Goal: Task Accomplishment & Management: Complete application form

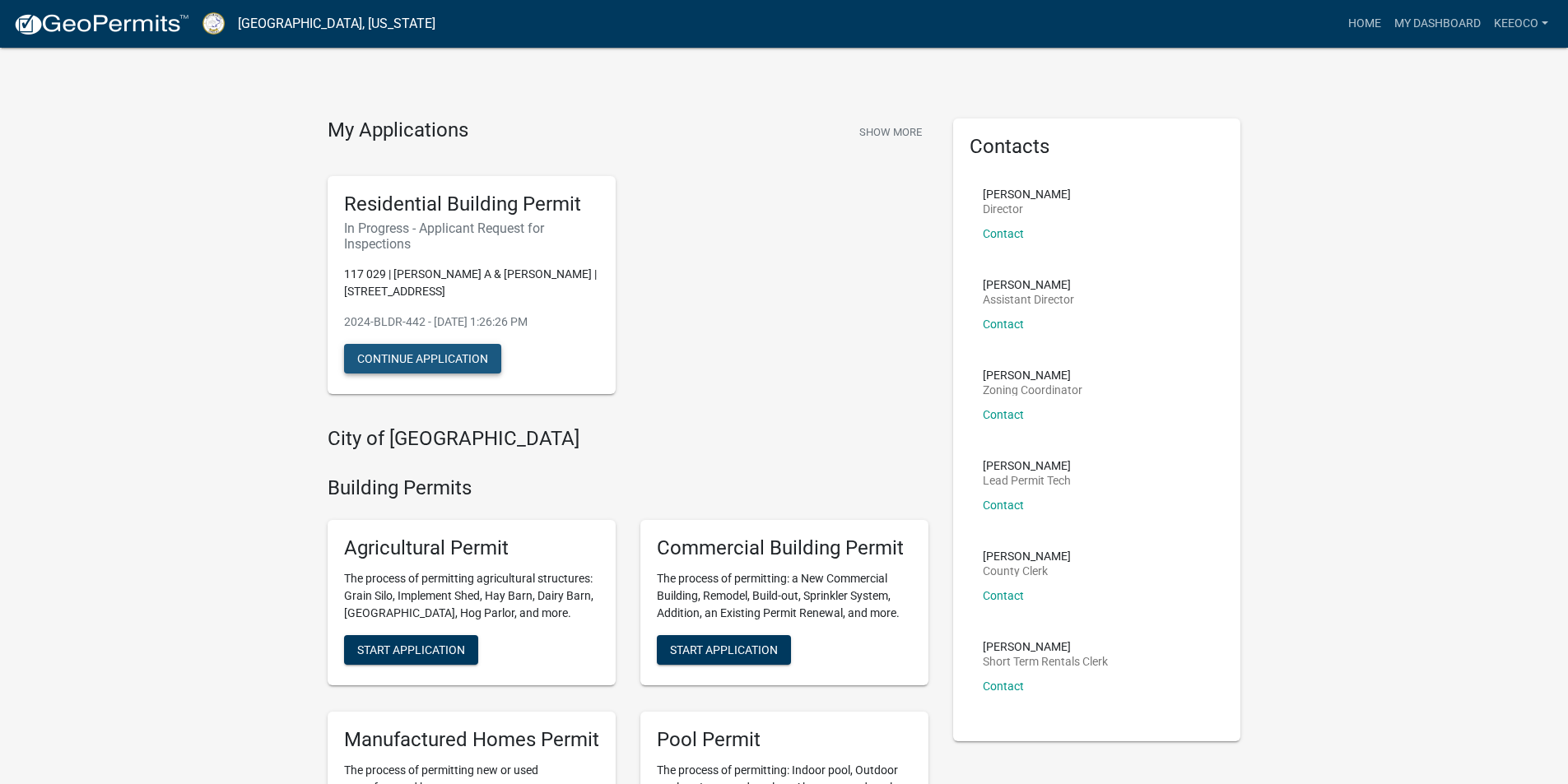
click at [418, 358] on button "Continue Application" at bounding box center [422, 359] width 157 height 30
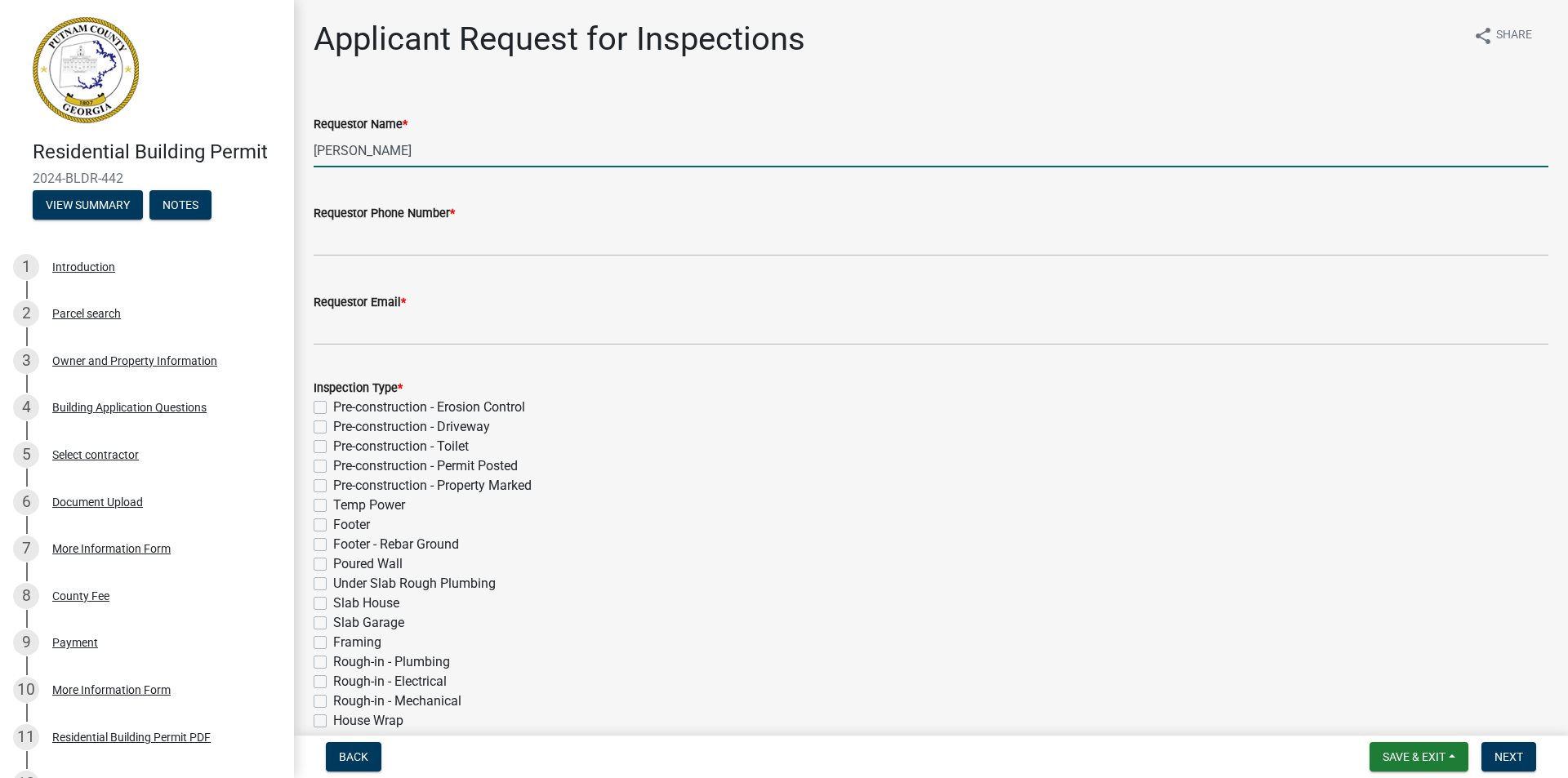
drag, startPoint x: 441, startPoint y: 152, endPoint x: 296, endPoint y: 157, distance: 145.1
click at [296, 157] on div "Applicant Request for Inspections share Share Requestor Name * [PERSON_NAME] Re…" at bounding box center [930, 598] width 1274 height 1159
drag, startPoint x: 351, startPoint y: 148, endPoint x: 286, endPoint y: 153, distance: 65.2
click at [286, 153] on div "Residential Building Permit 2024-BLDR-442 View Summary Notes 1 Introduction 2 P…" at bounding box center [784, 389] width 1568 height 778
type input "[PERSON_NAME]"
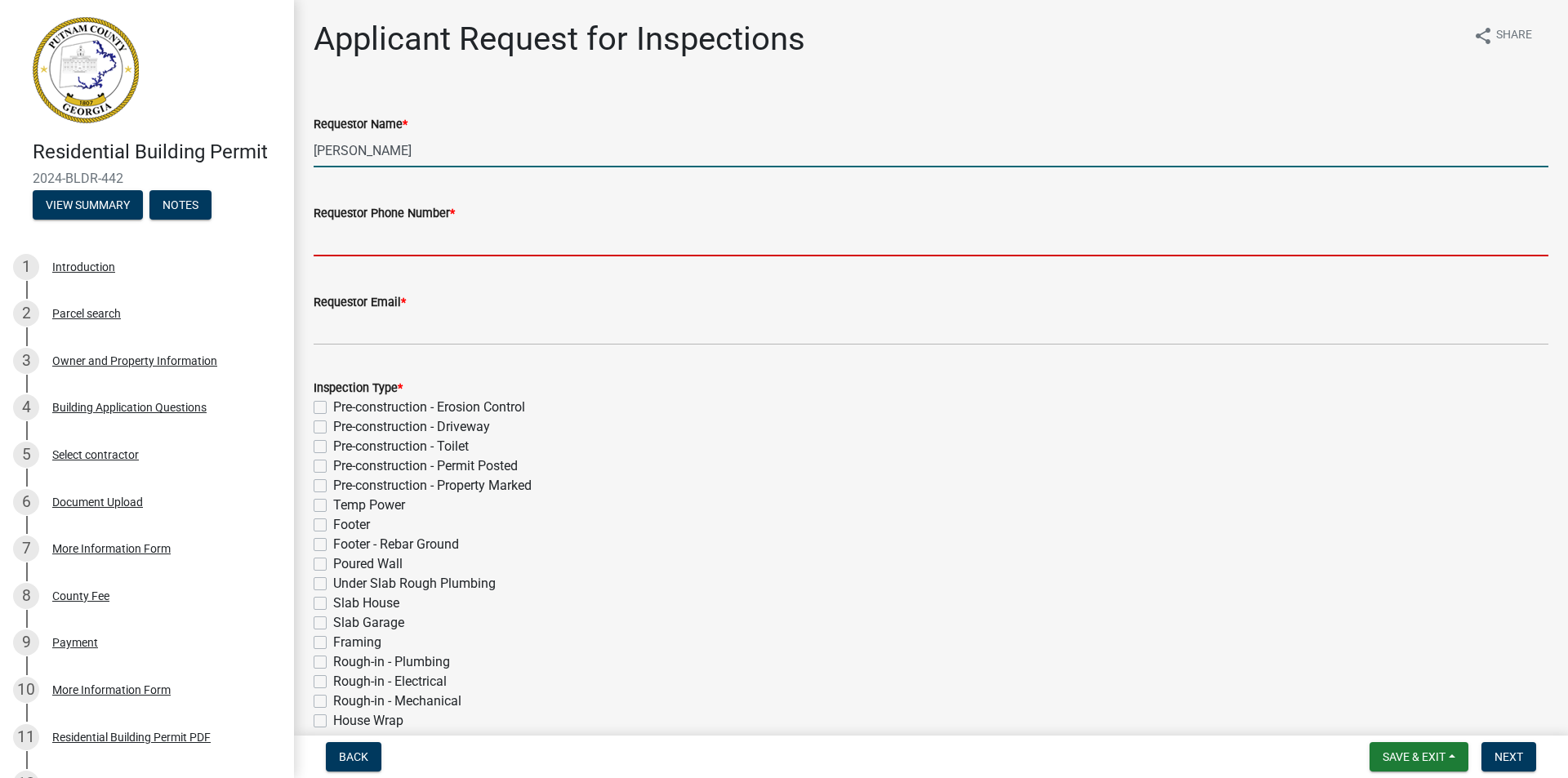
click at [416, 238] on input "Requestor Phone Number *" at bounding box center [930, 239] width 1235 height 33
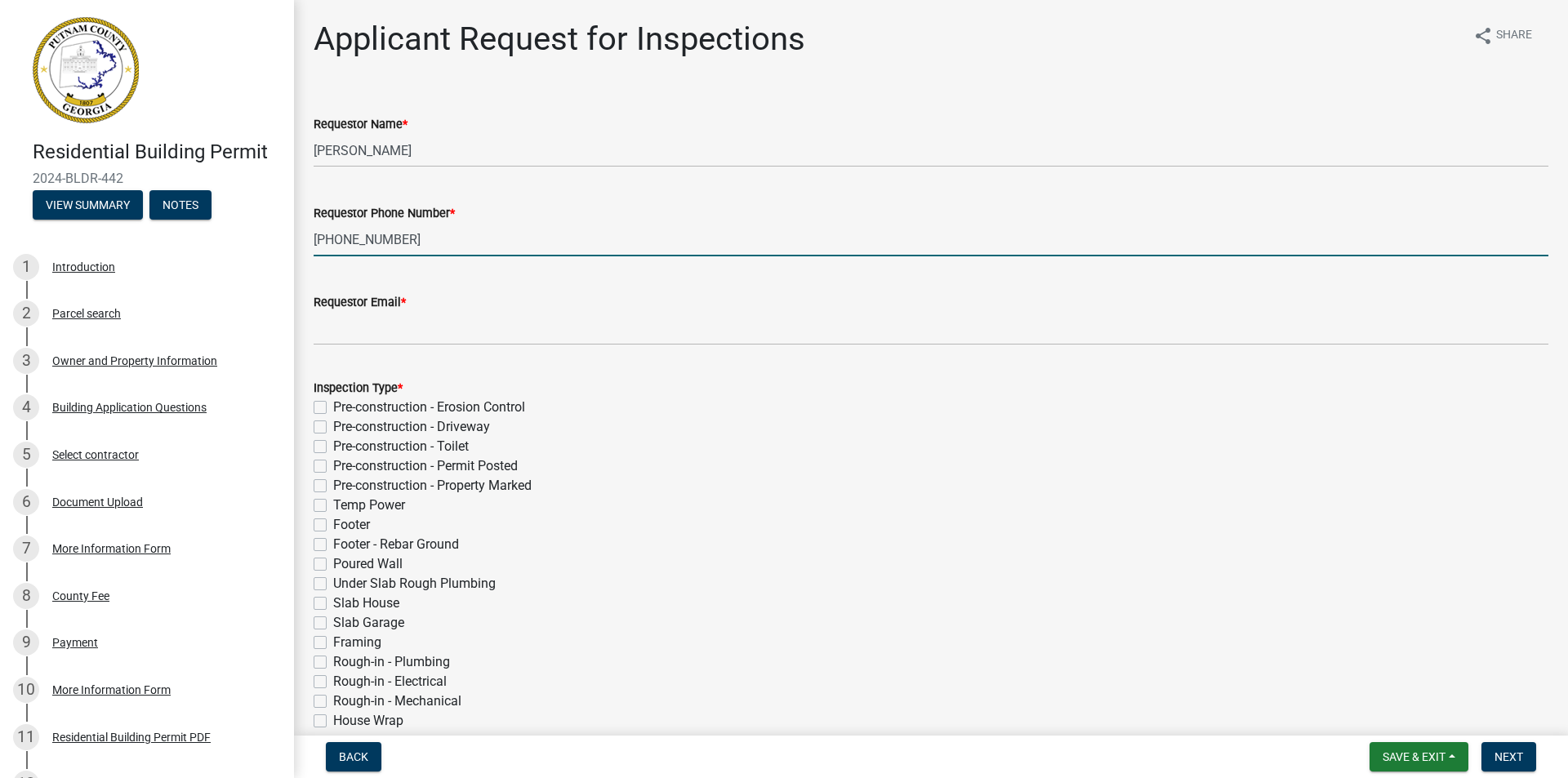
type input "[PHONE_NUMBER]"
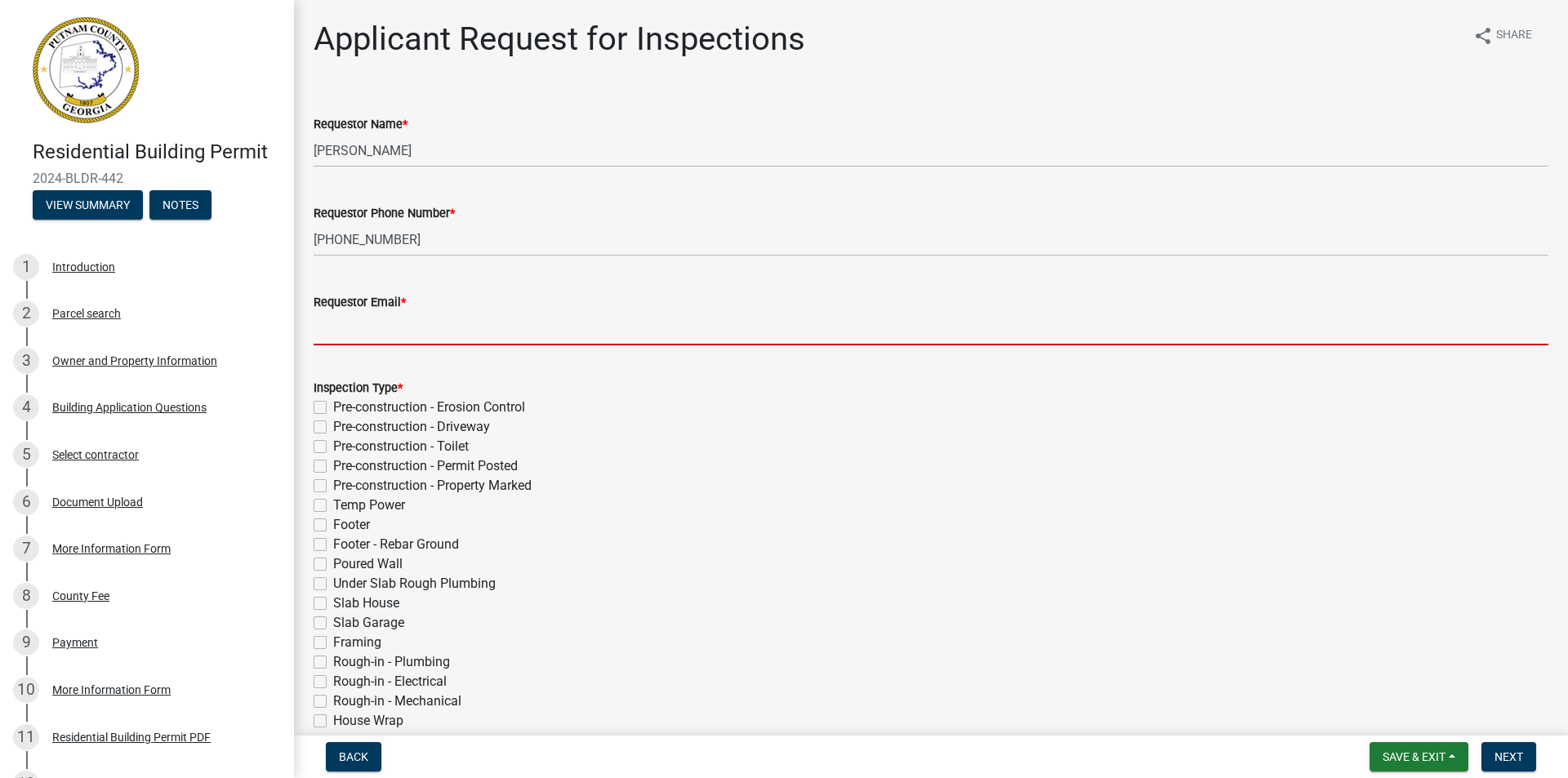
click at [382, 329] on input "Requestor Email *" at bounding box center [930, 329] width 1235 height 33
type input "[DOMAIN_NAME][EMAIL_ADDRESS][DOMAIN_NAME]"
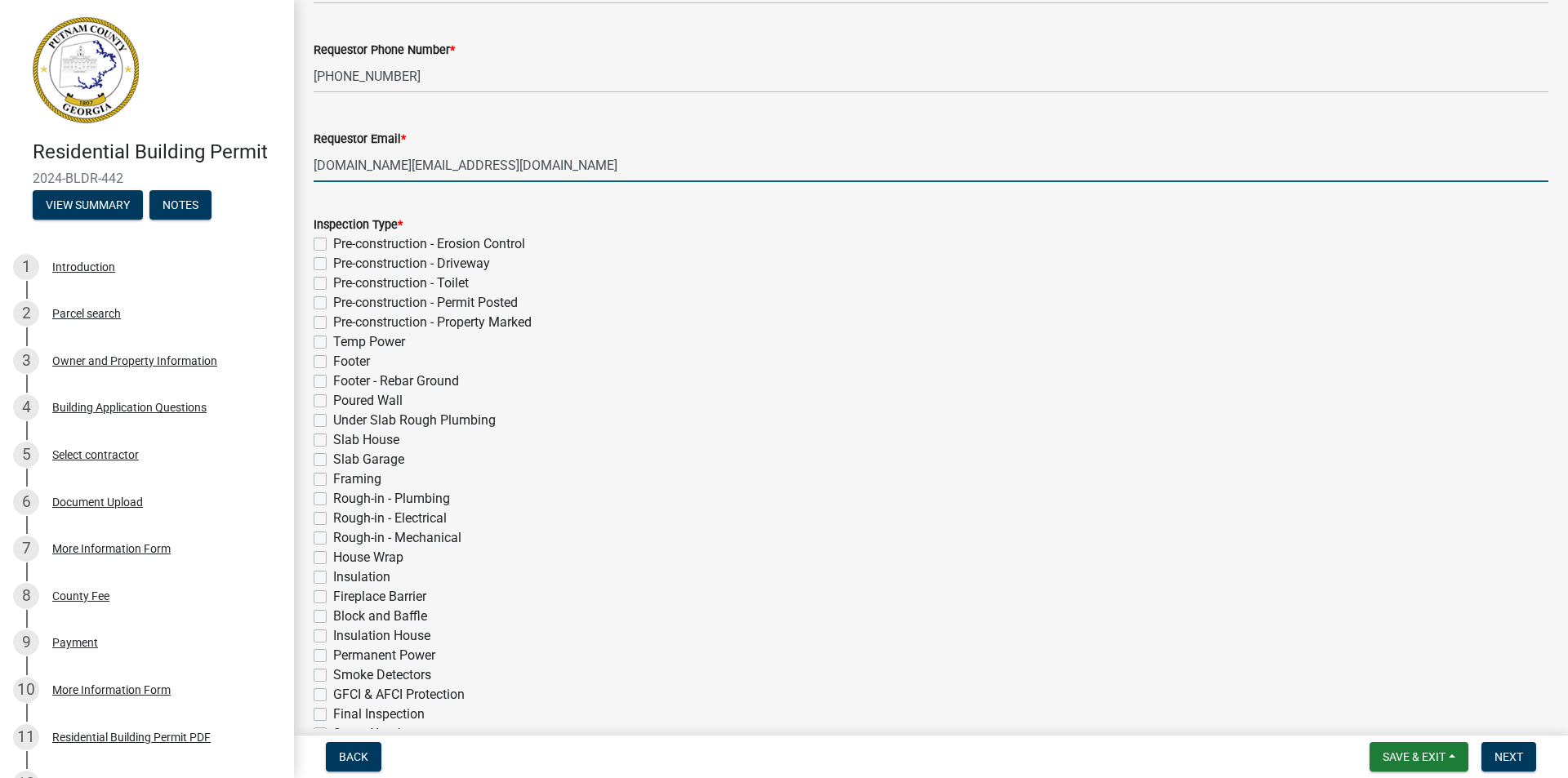
scroll to position [245, 0]
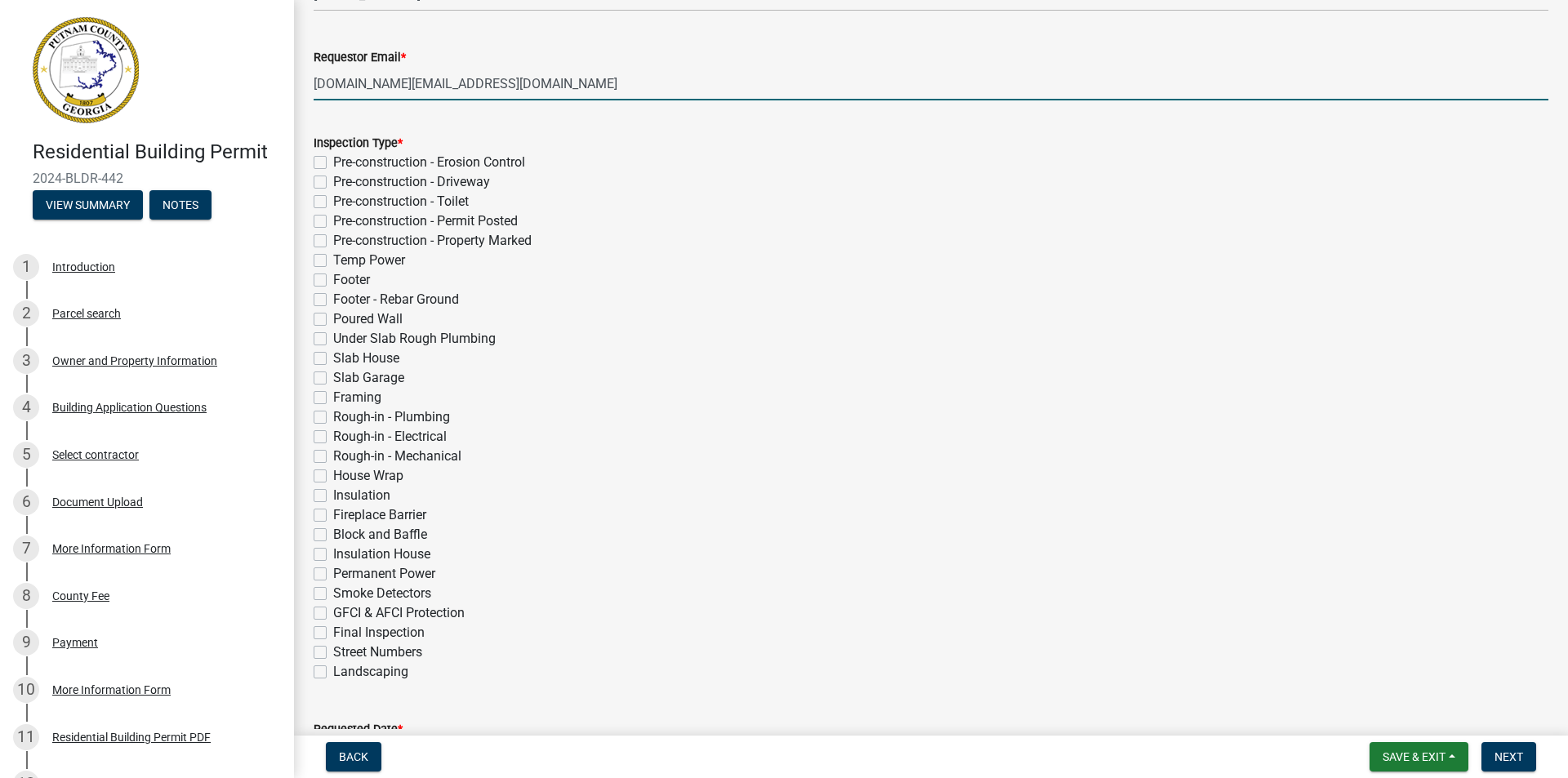
click at [333, 397] on label "Framing" at bounding box center [357, 397] width 48 height 19
click at [333, 397] on input "Framing" at bounding box center [339, 393] width 11 height 11
checkbox input "true"
checkbox input "false"
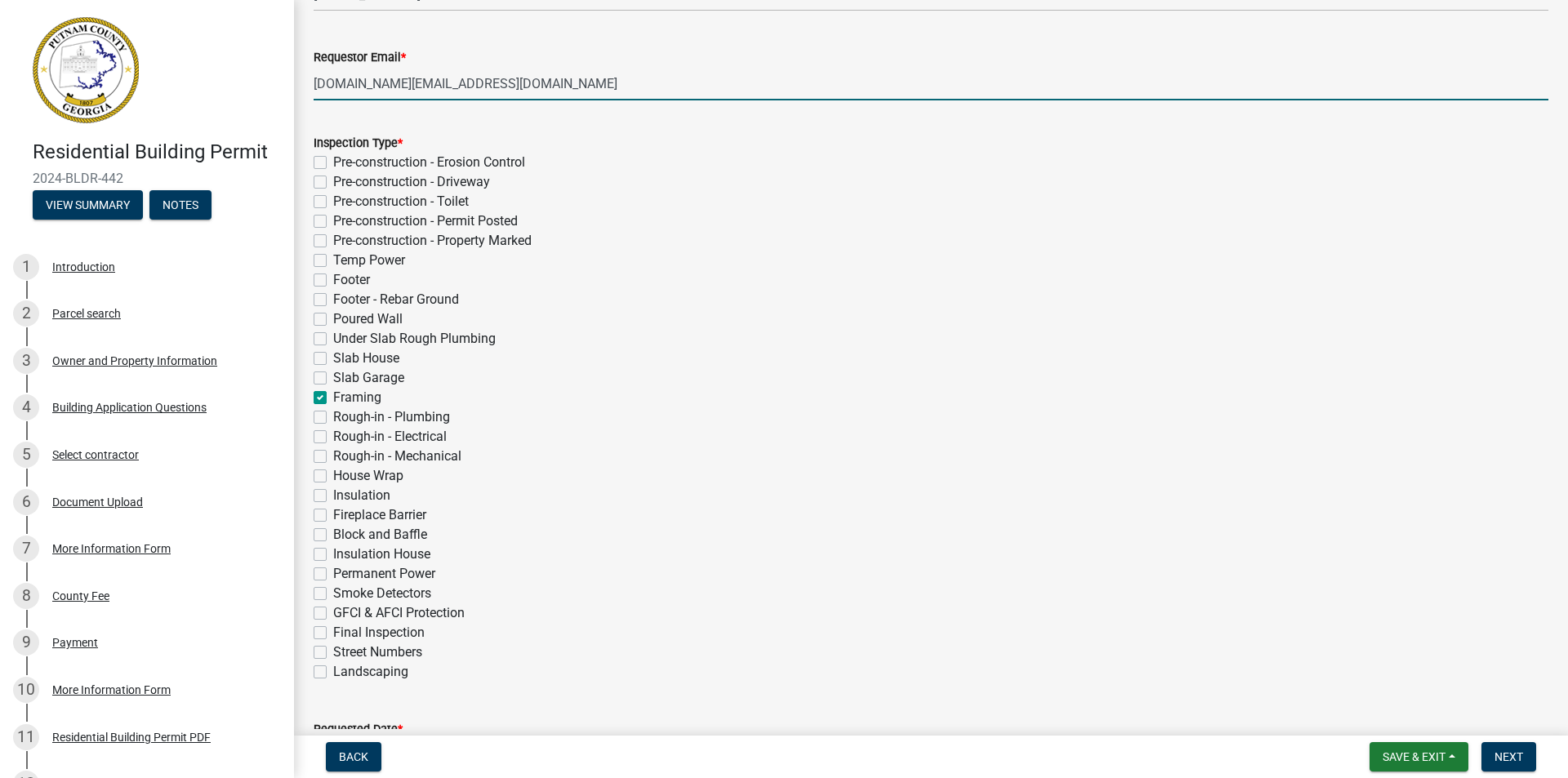
checkbox input "false"
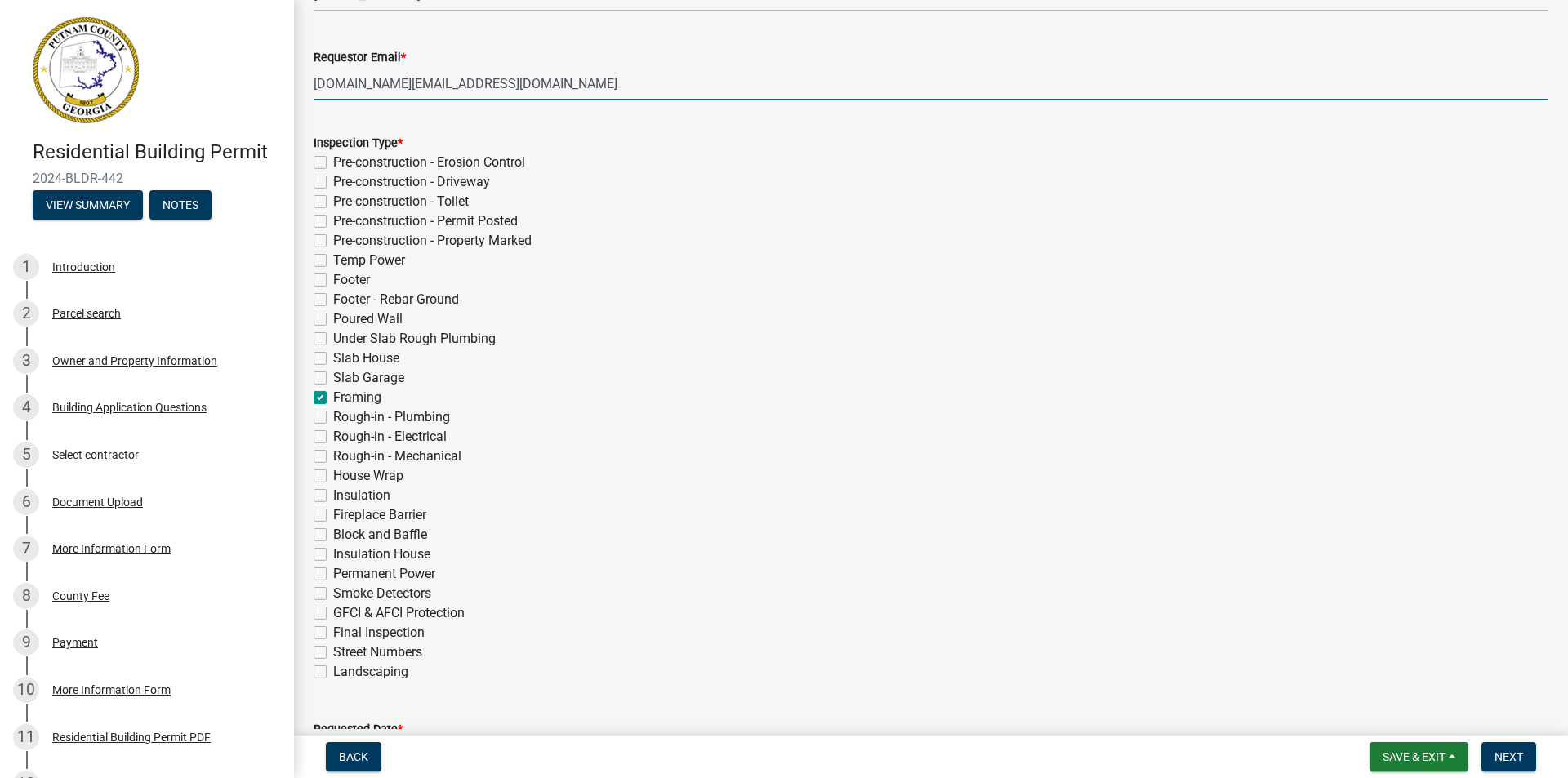
checkbox input "false"
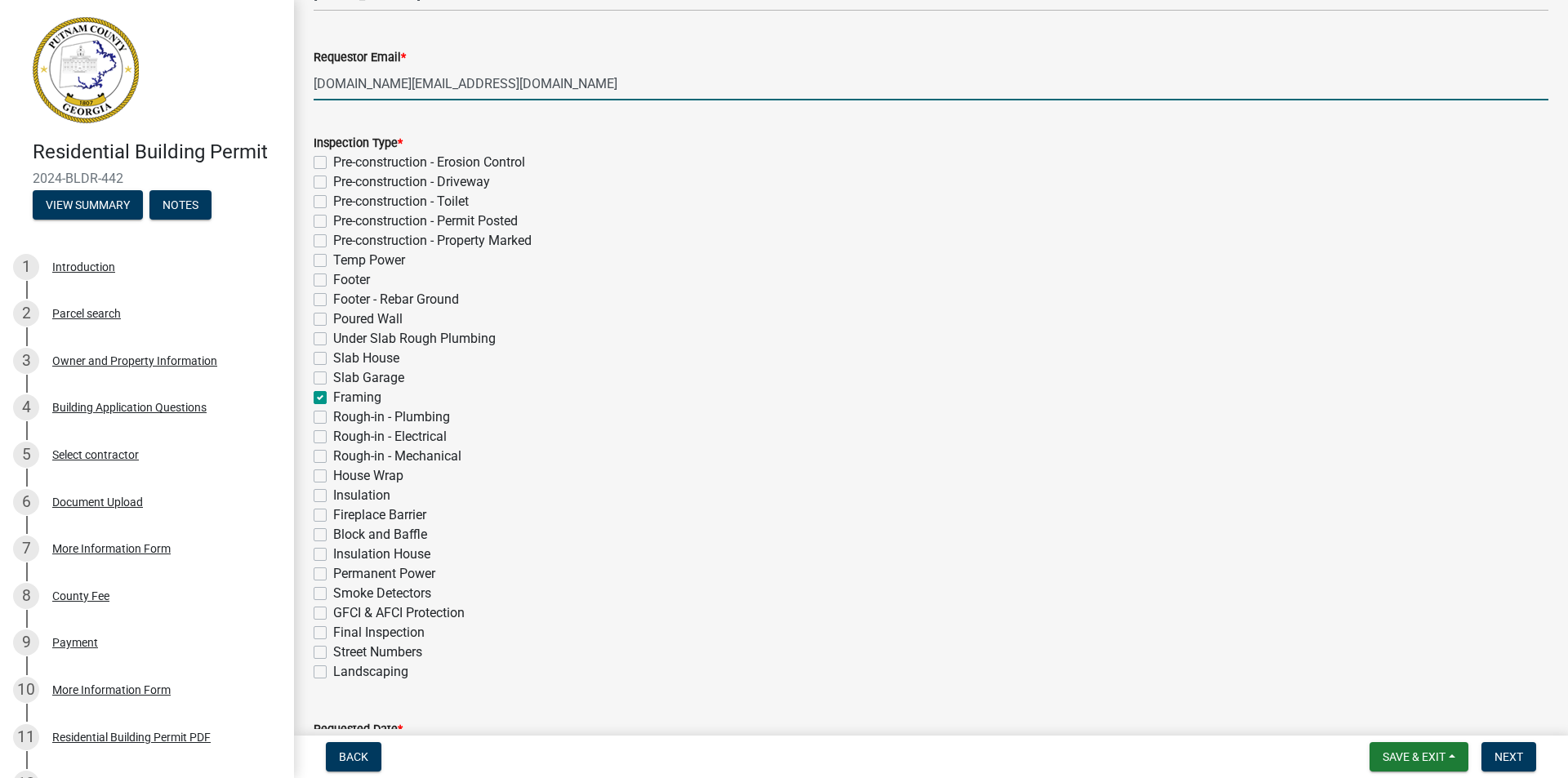
checkbox input "true"
checkbox input "false"
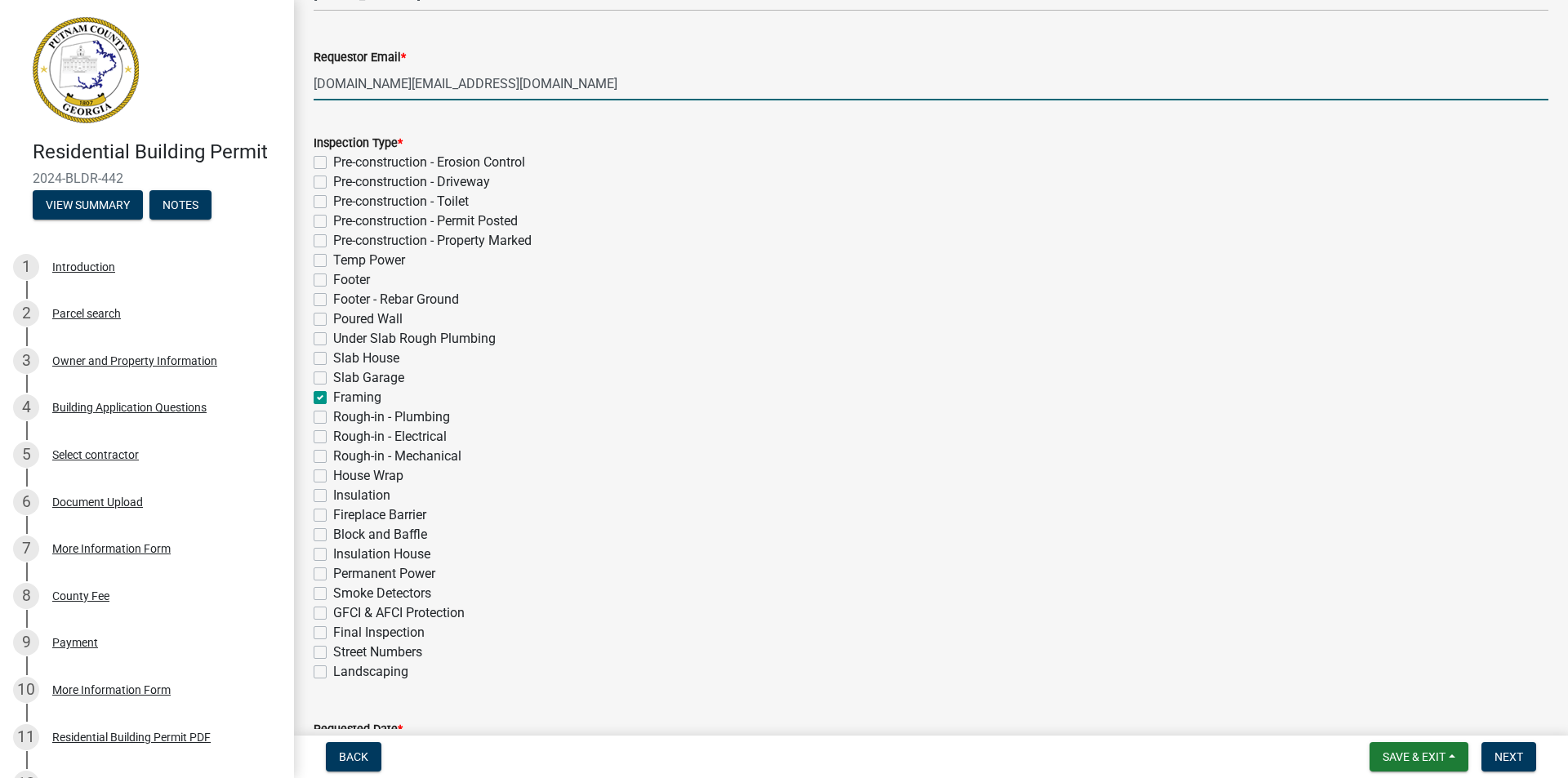
checkbox input "false"
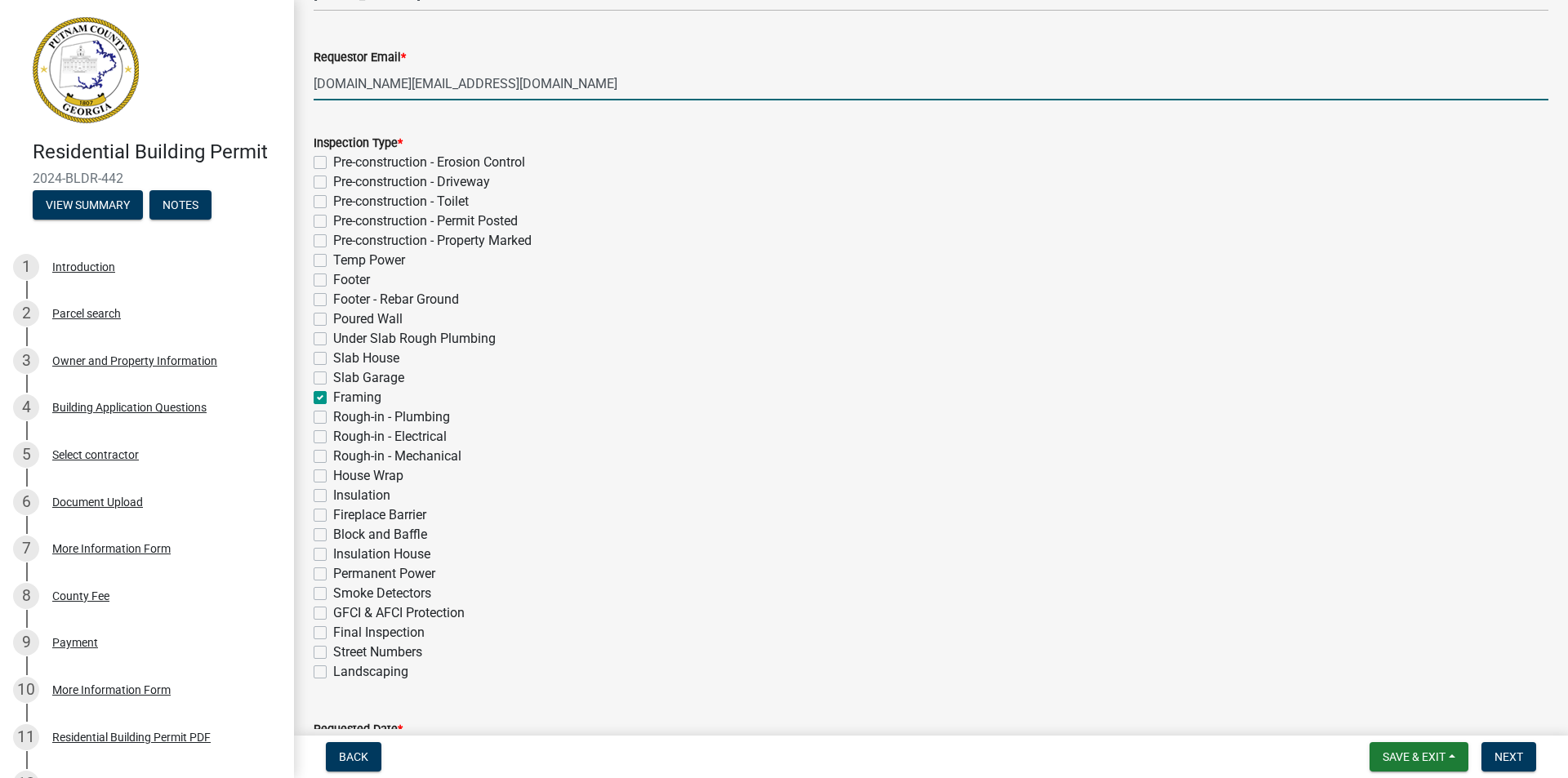
checkbox input "false"
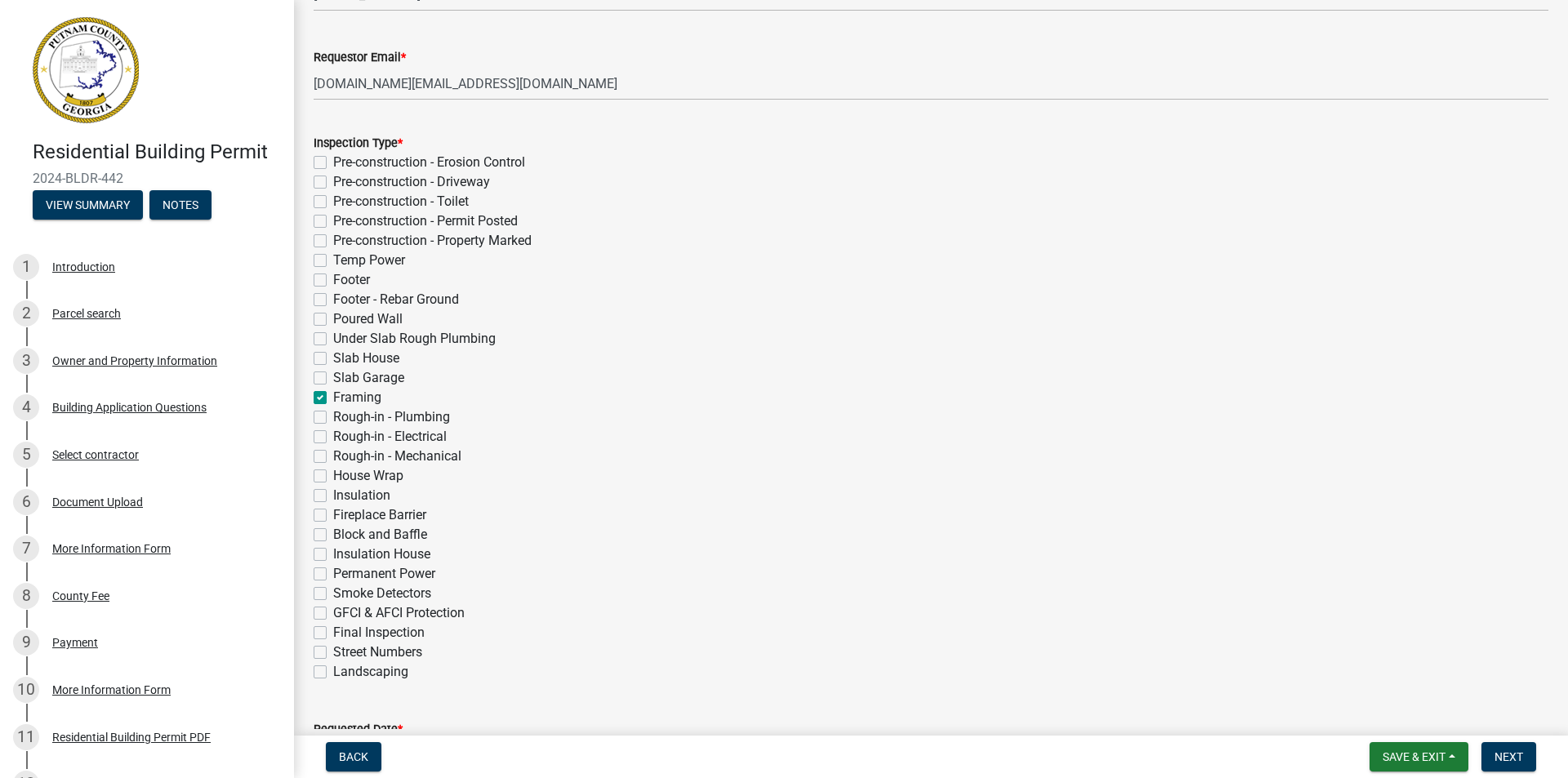
click at [333, 418] on label "Rough-in - Plumbing" at bounding box center [392, 416] width 117 height 19
click at [333, 418] on input "Rough-in - Plumbing" at bounding box center [339, 412] width 11 height 11
checkbox input "true"
checkbox input "false"
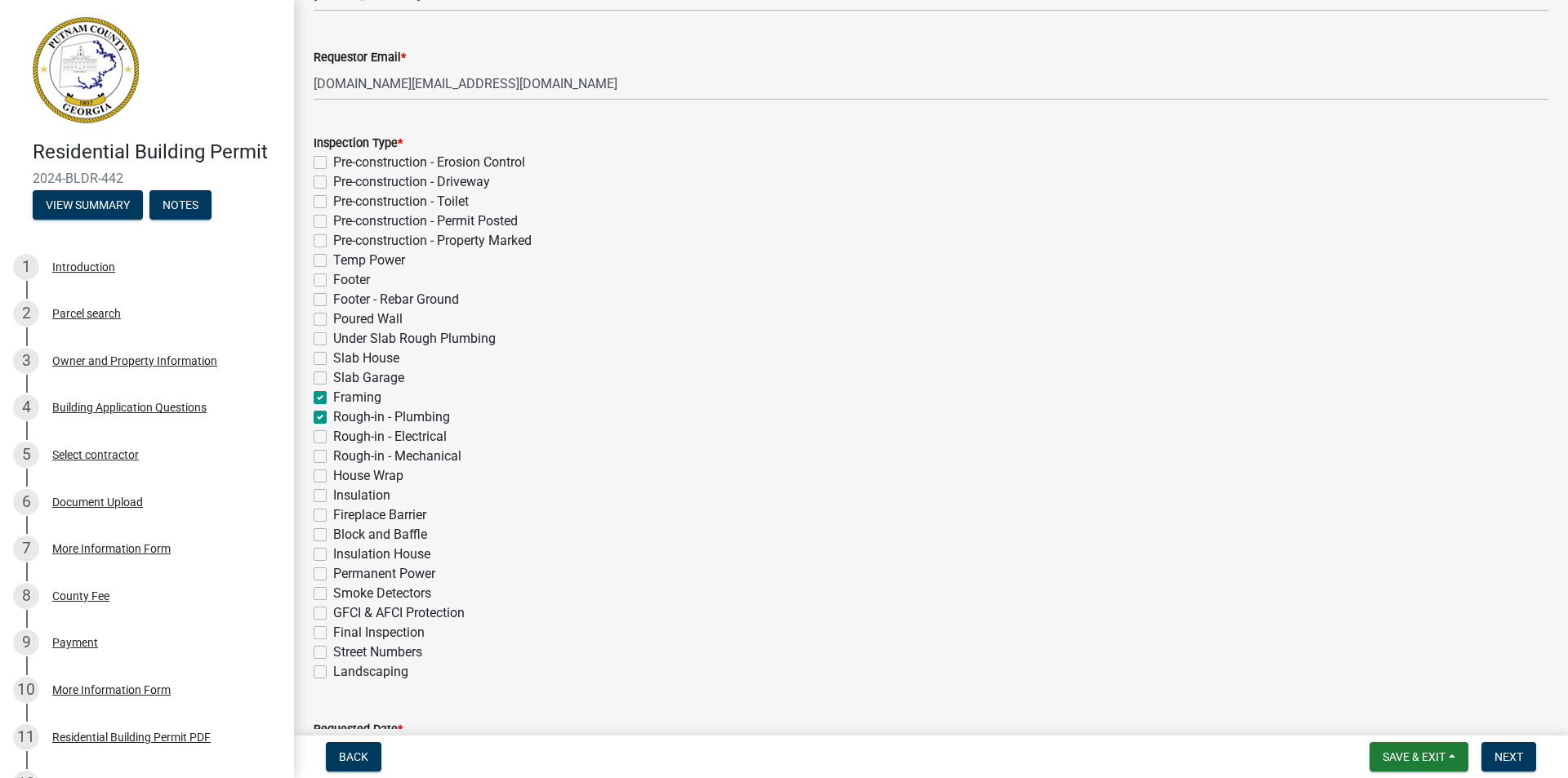
checkbox input "false"
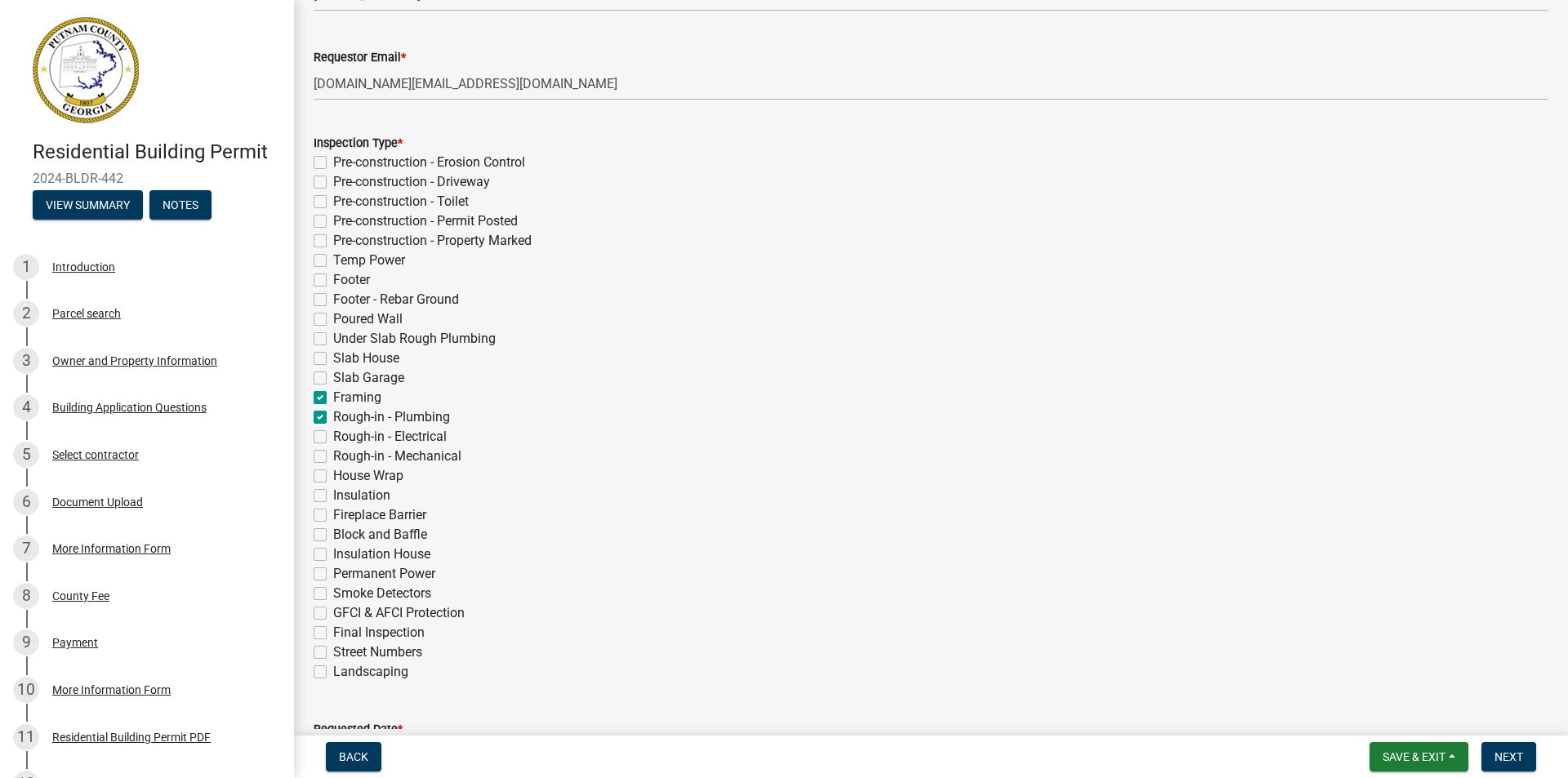
checkbox input "false"
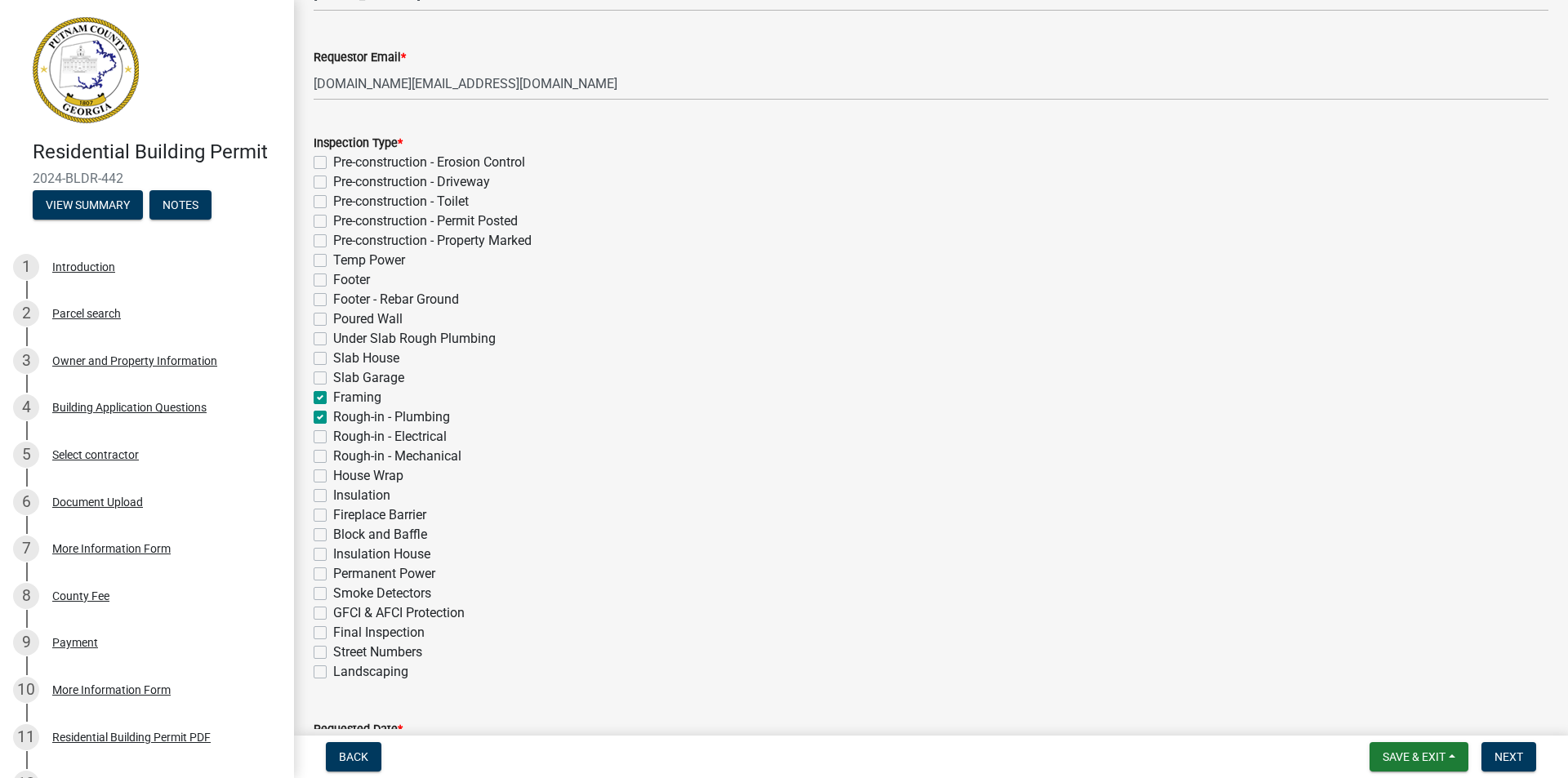
checkbox input "true"
checkbox input "false"
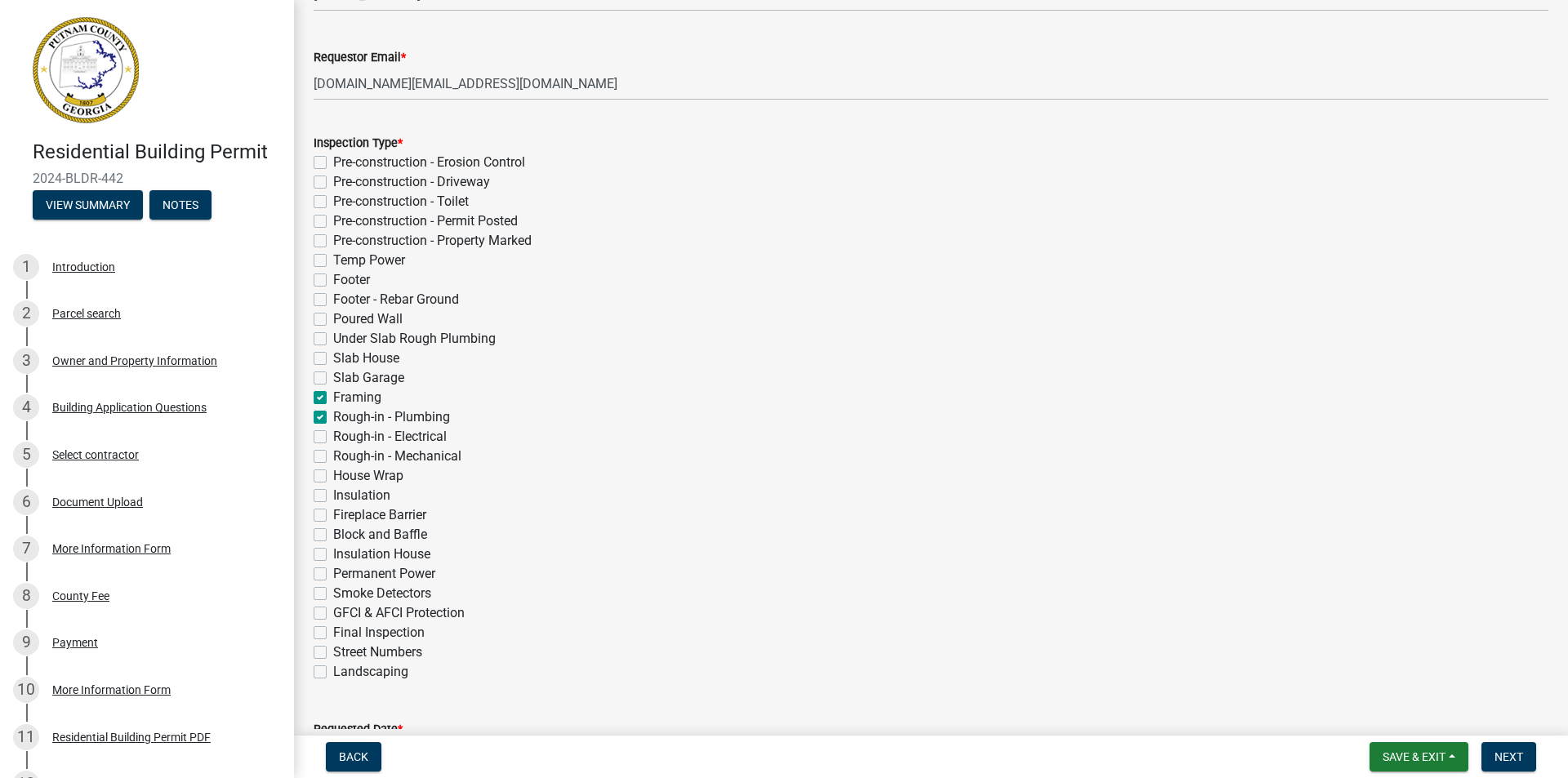
checkbox input "false"
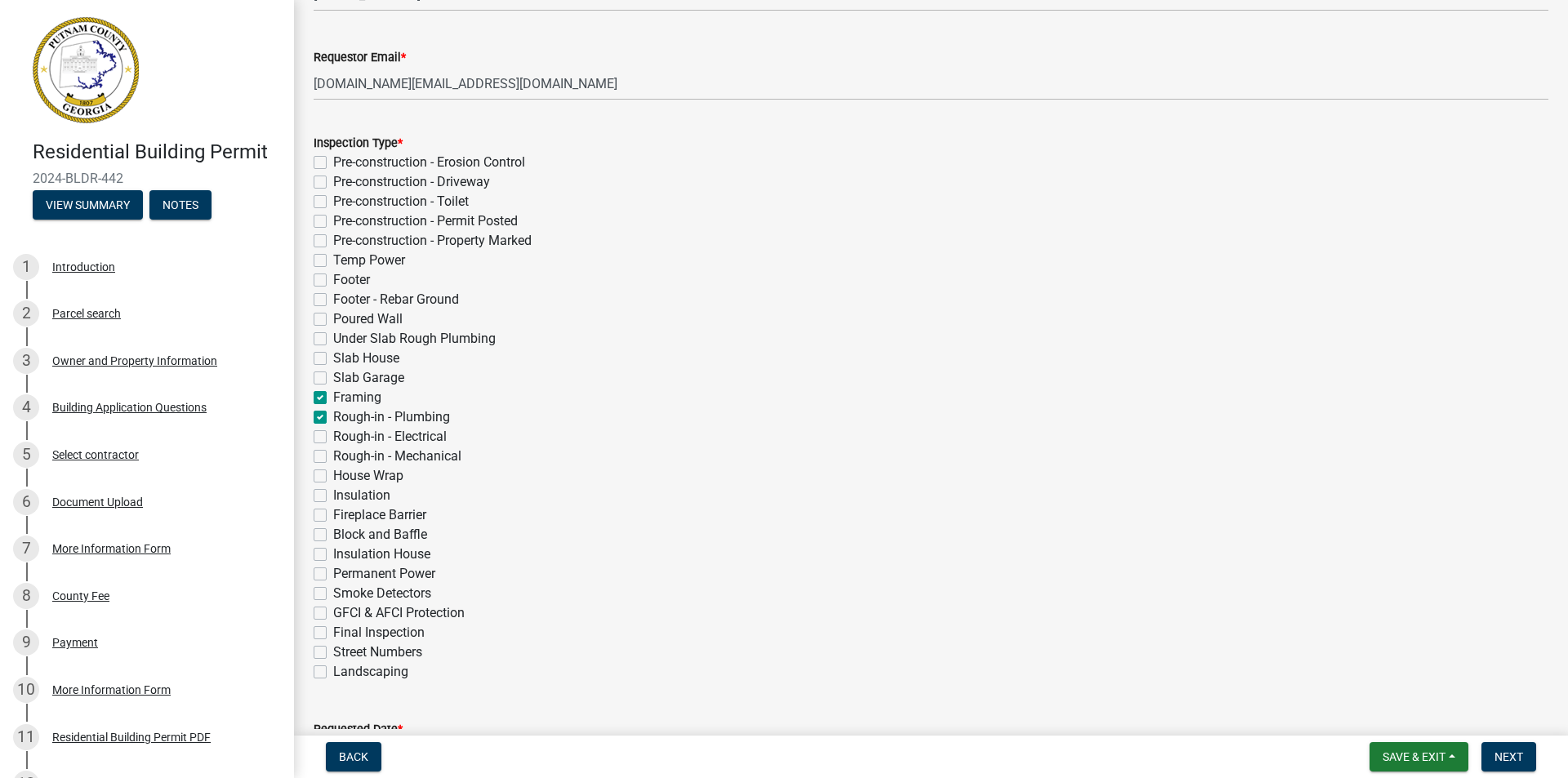
checkbox input "false"
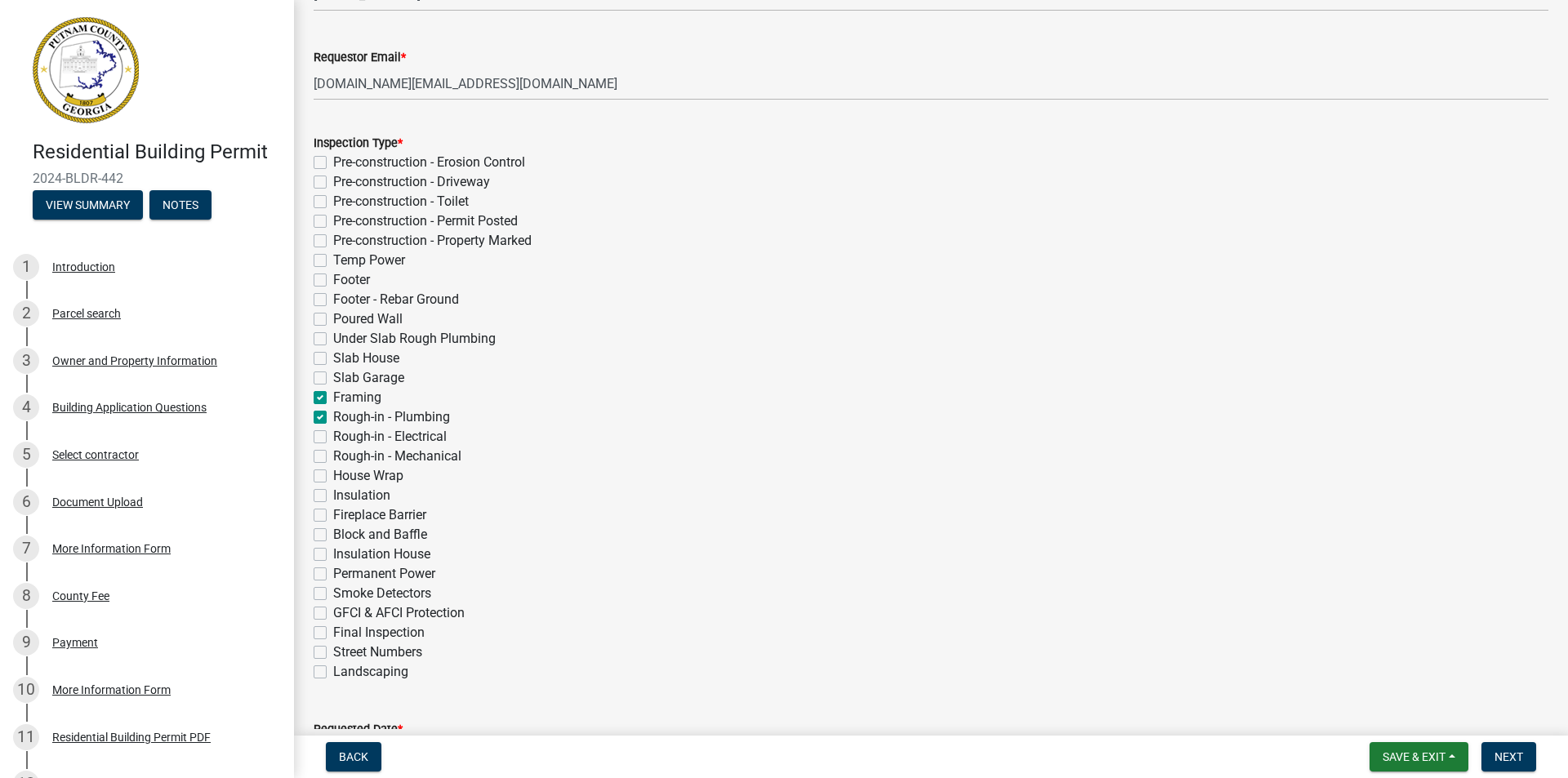
click at [333, 438] on label "Rough-in - Electrical" at bounding box center [390, 436] width 113 height 19
click at [333, 437] on input "Rough-in - Electrical" at bounding box center [339, 433] width 11 height 11
checkbox input "true"
checkbox input "false"
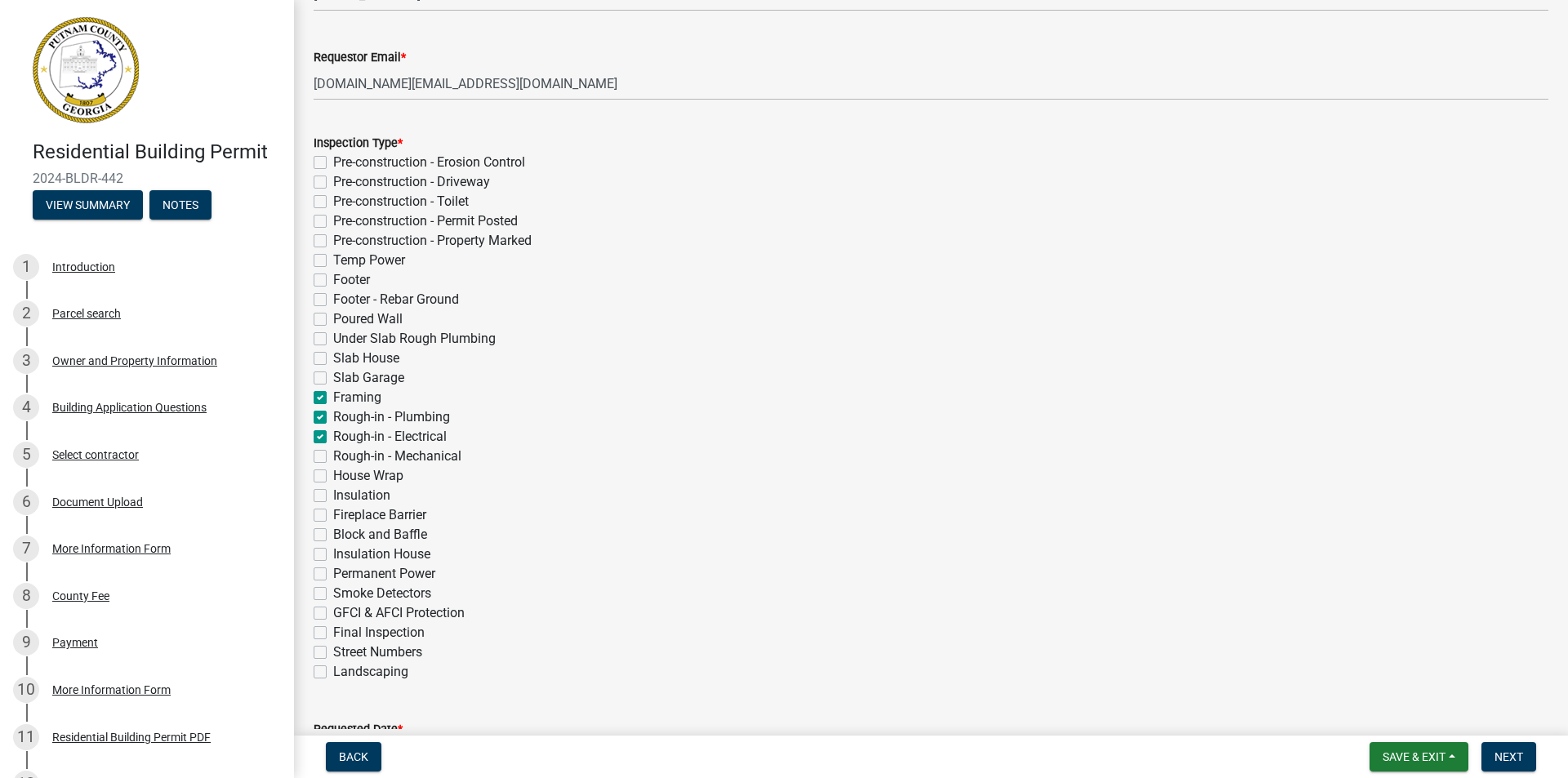
checkbox input "false"
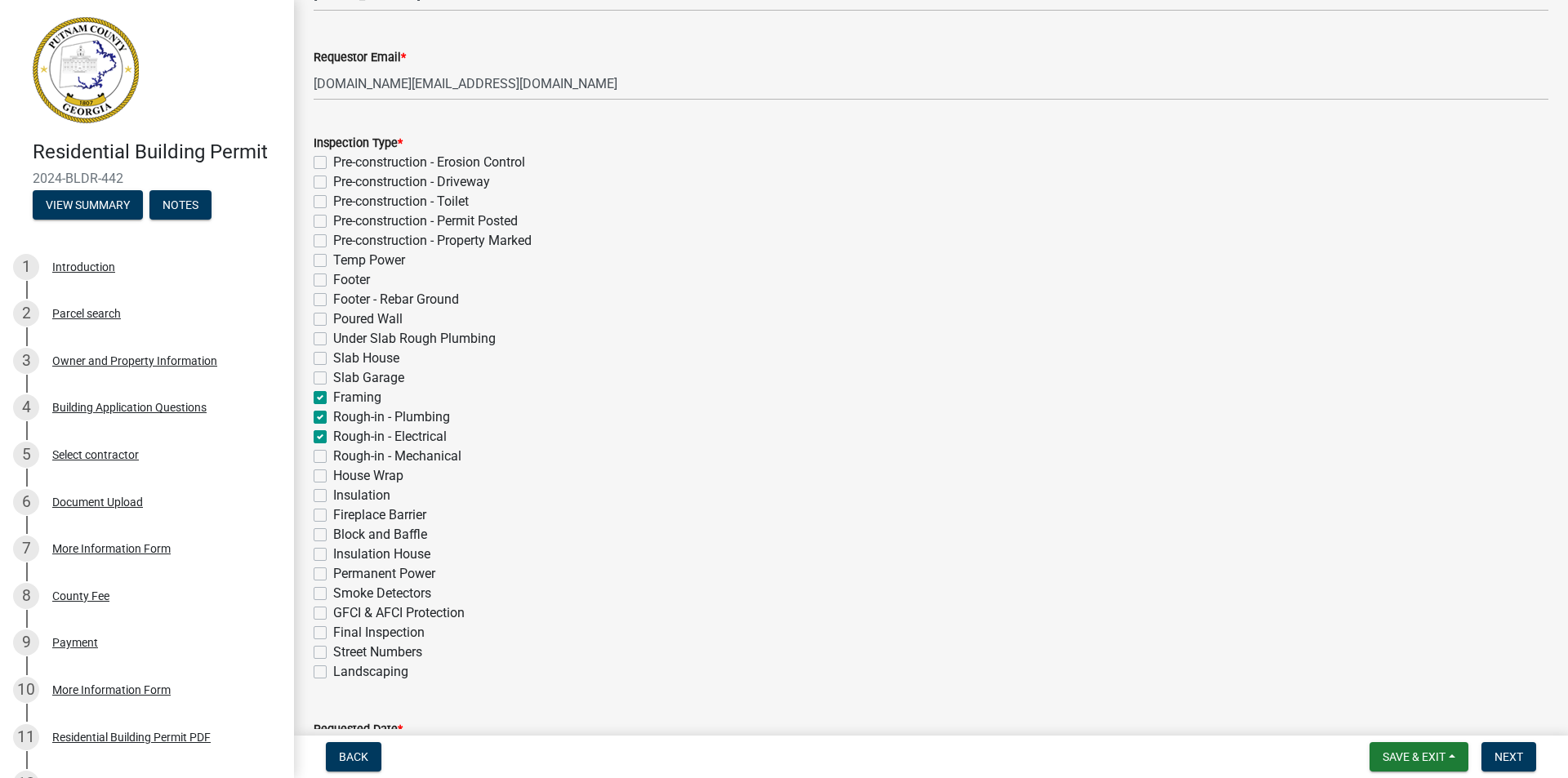
checkbox input "false"
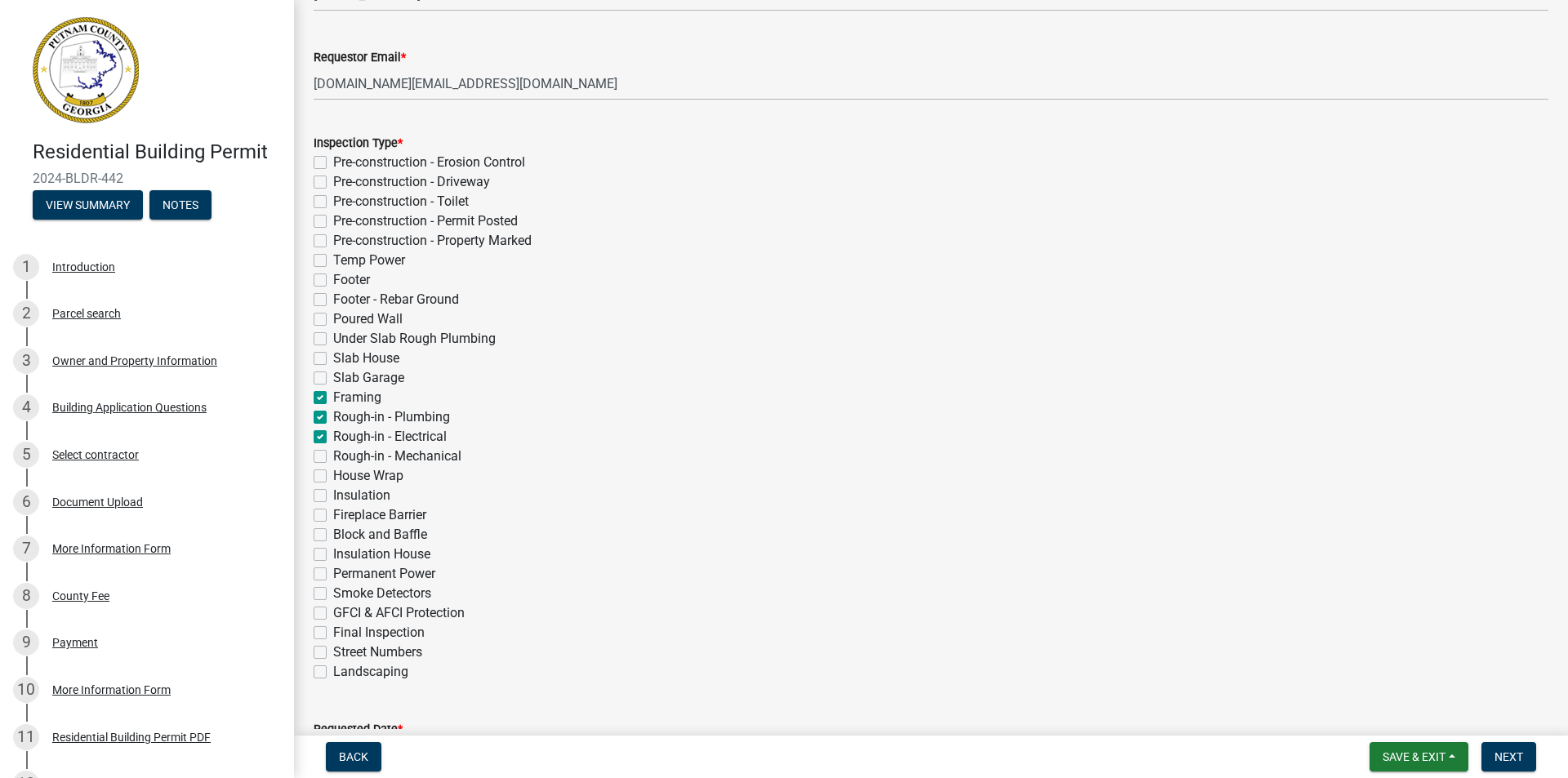
checkbox input "true"
checkbox input "false"
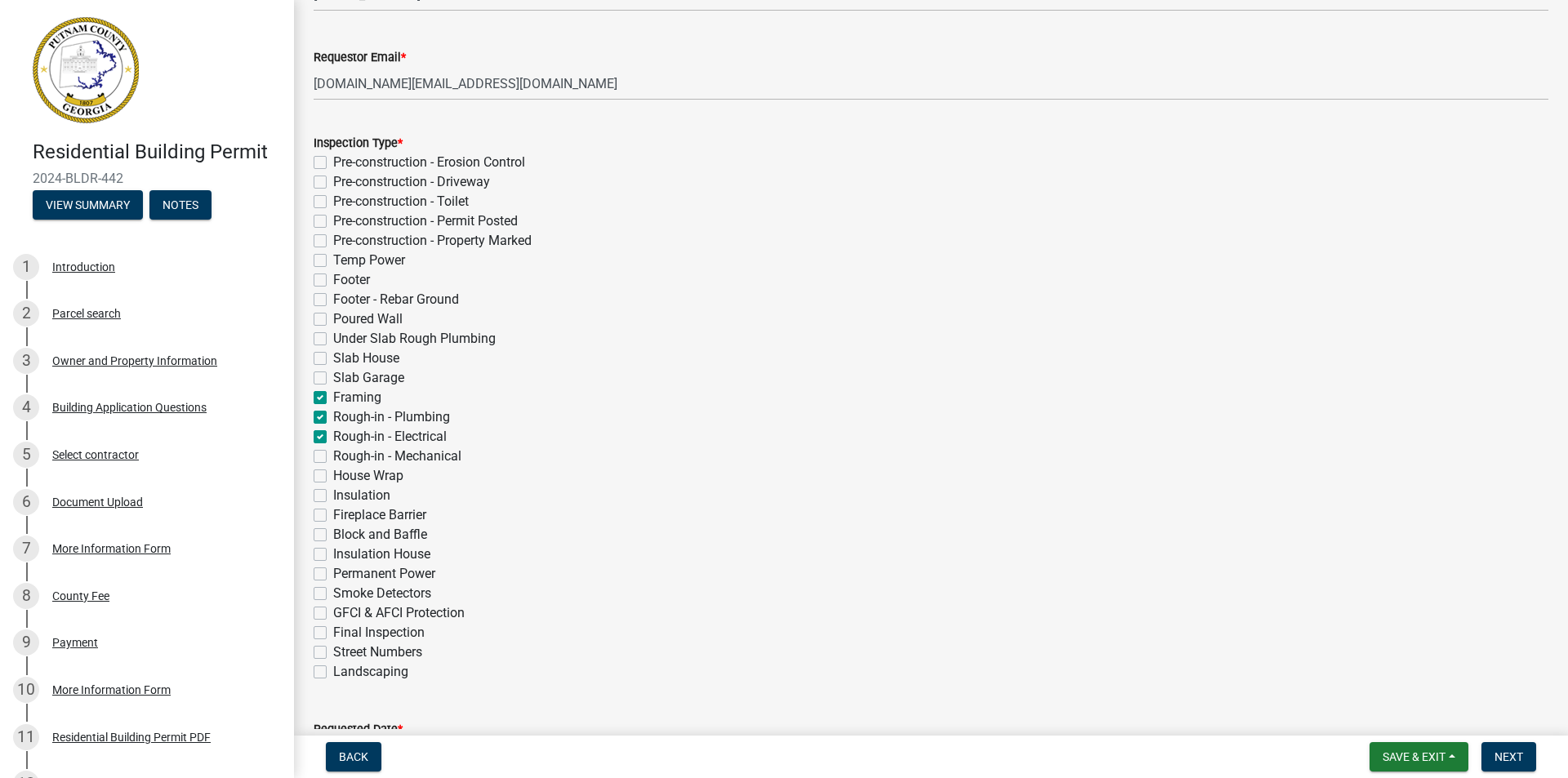
checkbox input "false"
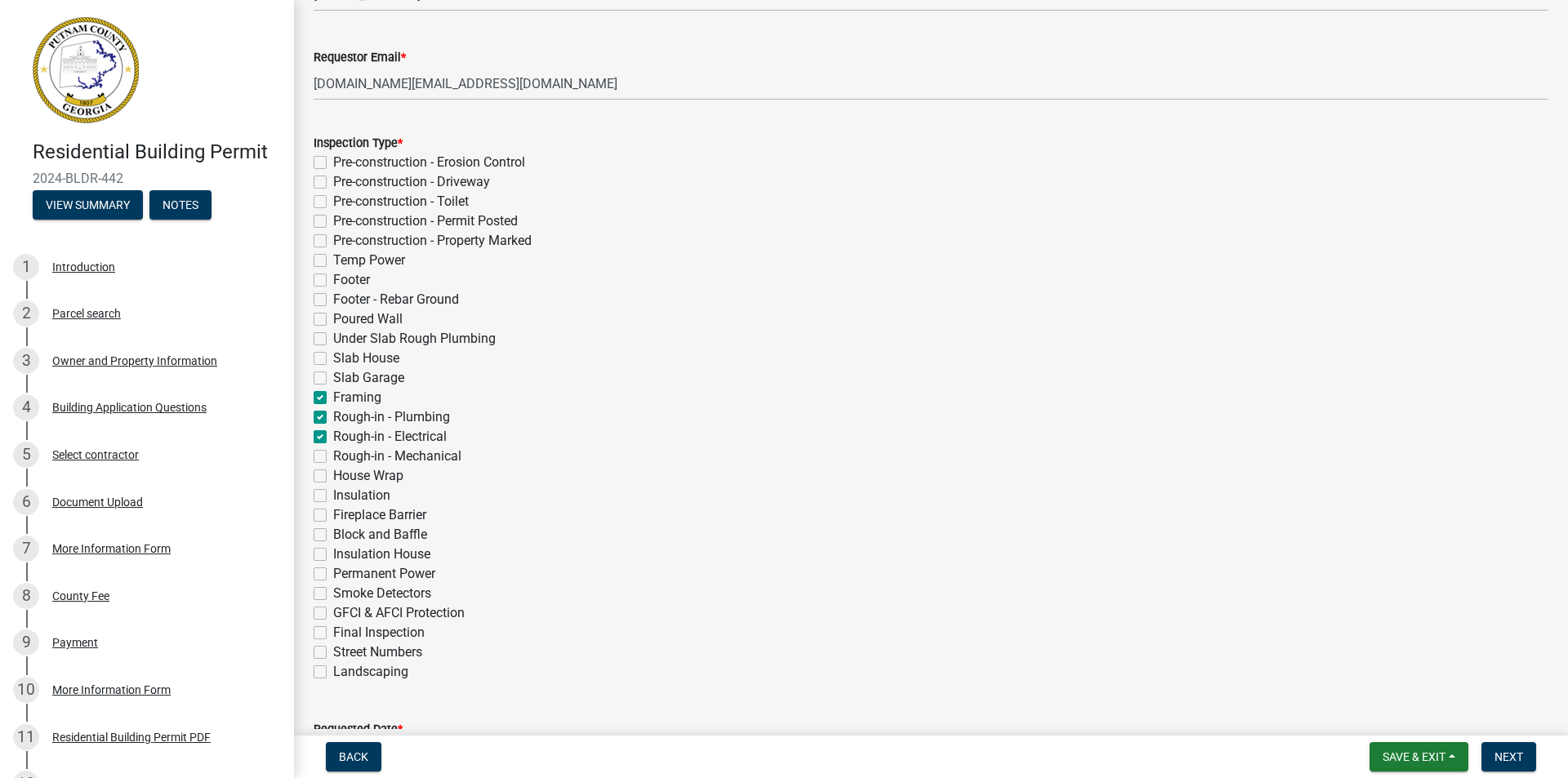
checkbox input "false"
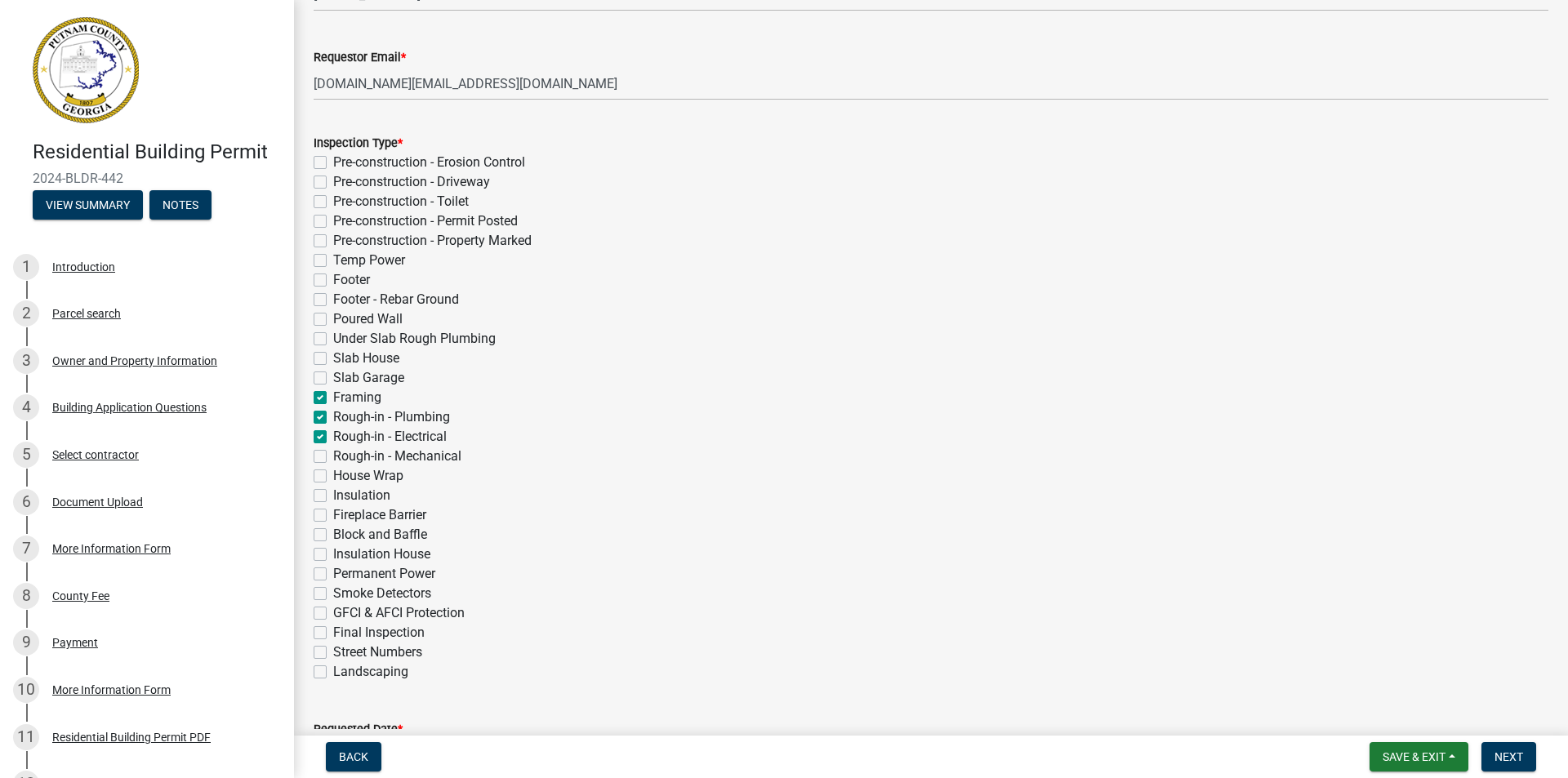
click at [333, 458] on label "Rough-in - Mechanical" at bounding box center [397, 456] width 128 height 19
click at [333, 458] on input "Rough-in - Mechanical" at bounding box center [339, 452] width 11 height 11
checkbox input "true"
checkbox input "false"
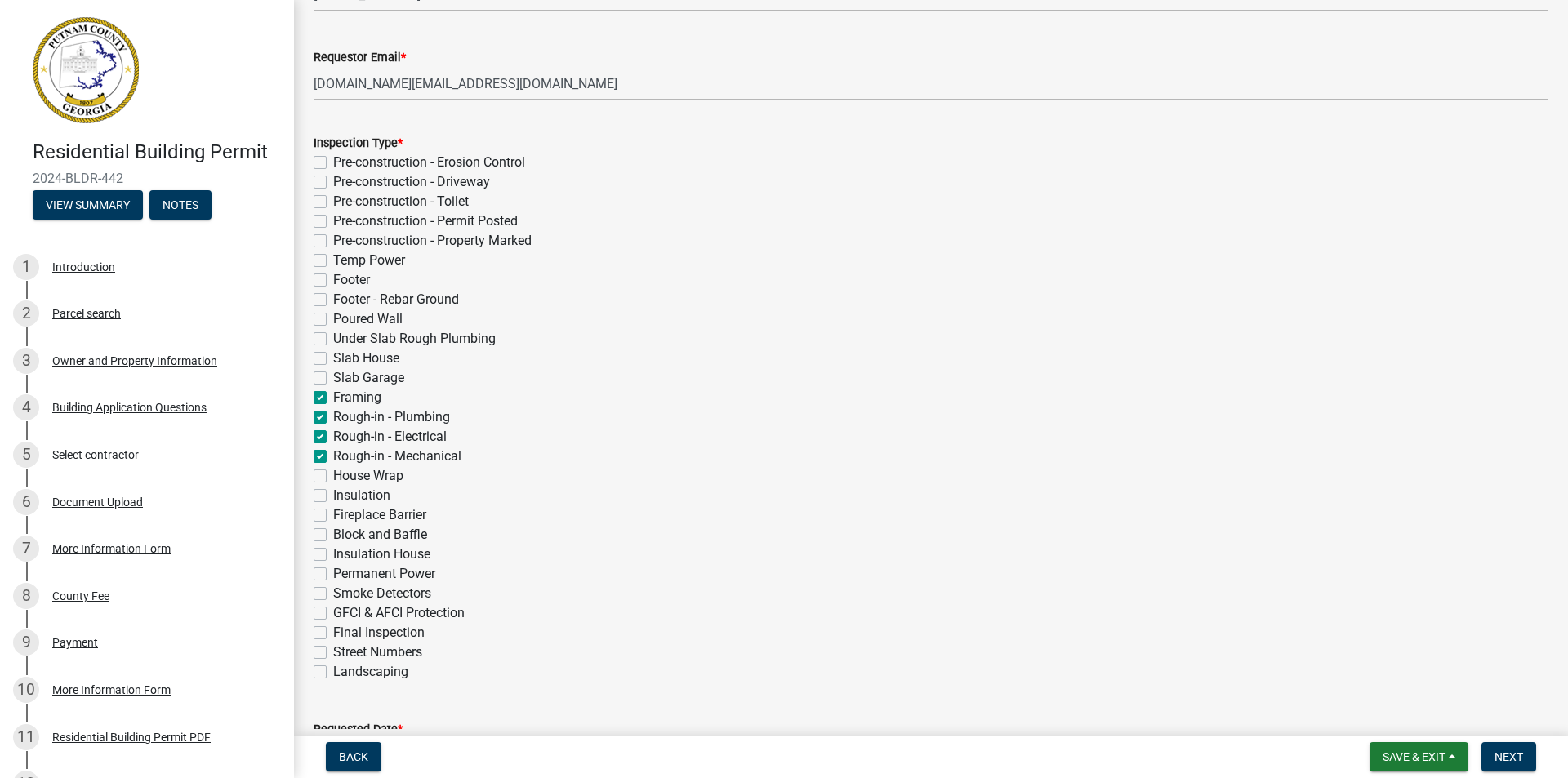
checkbox input "false"
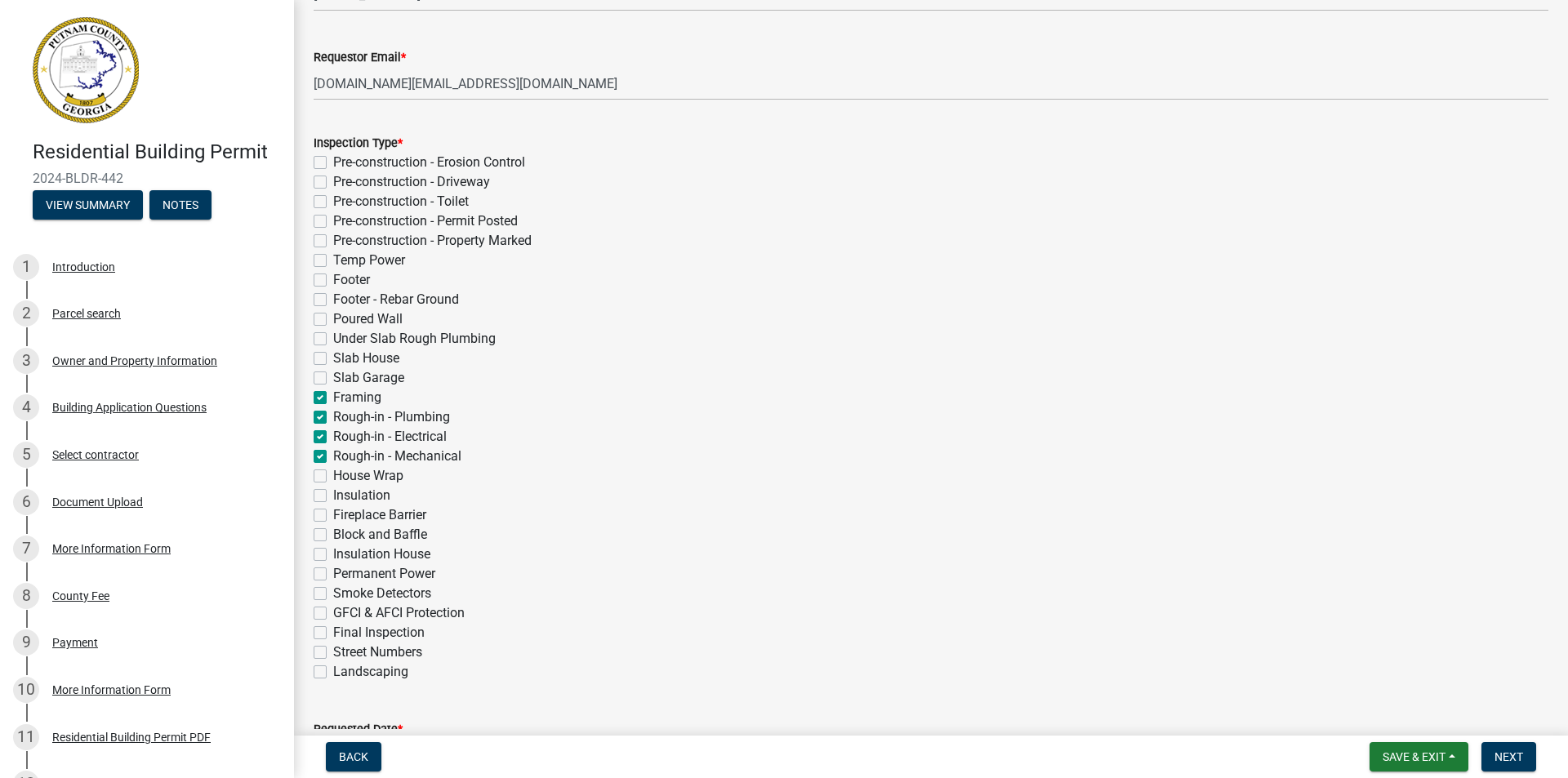
checkbox input "false"
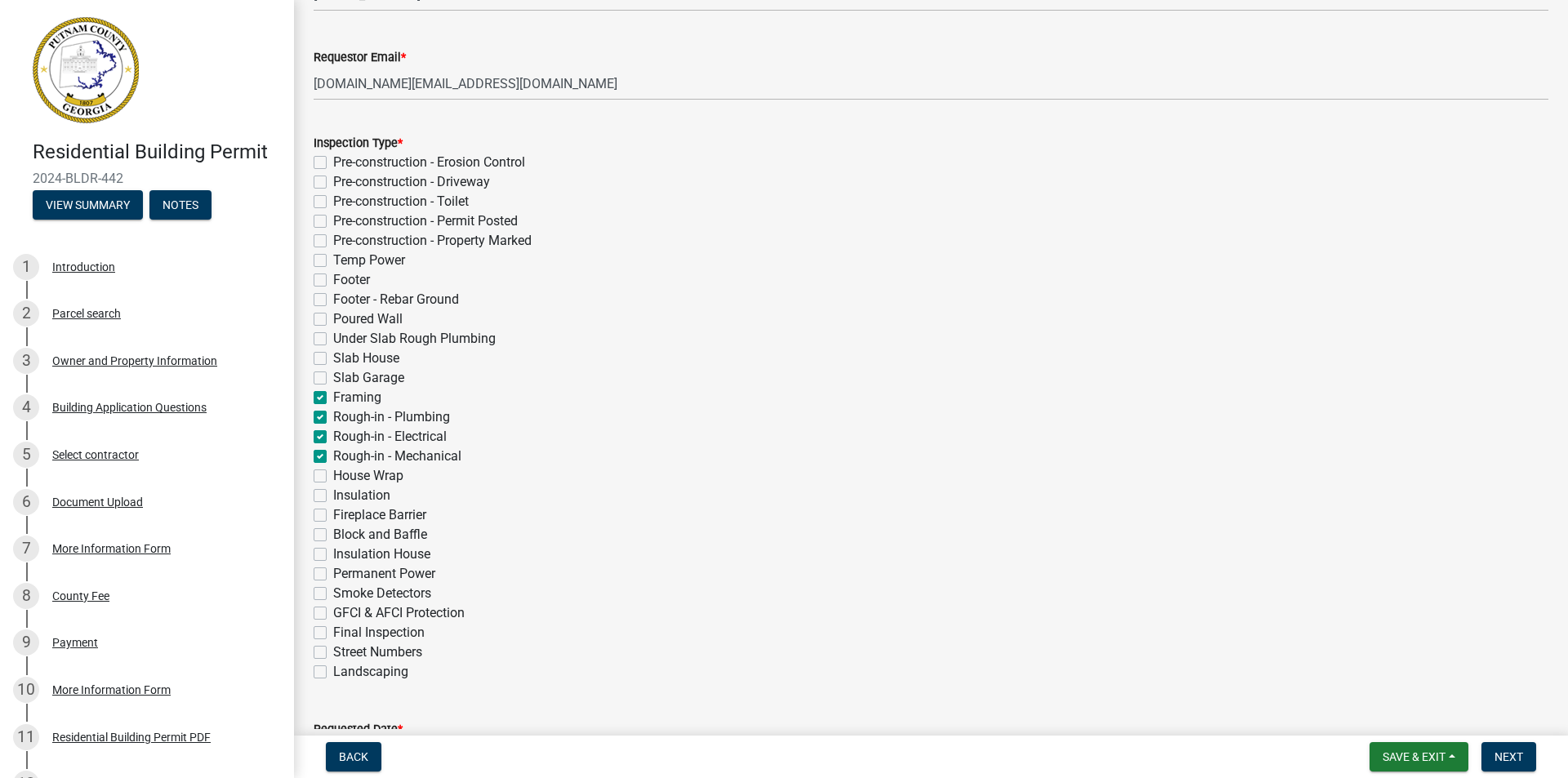
checkbox input "true"
checkbox input "false"
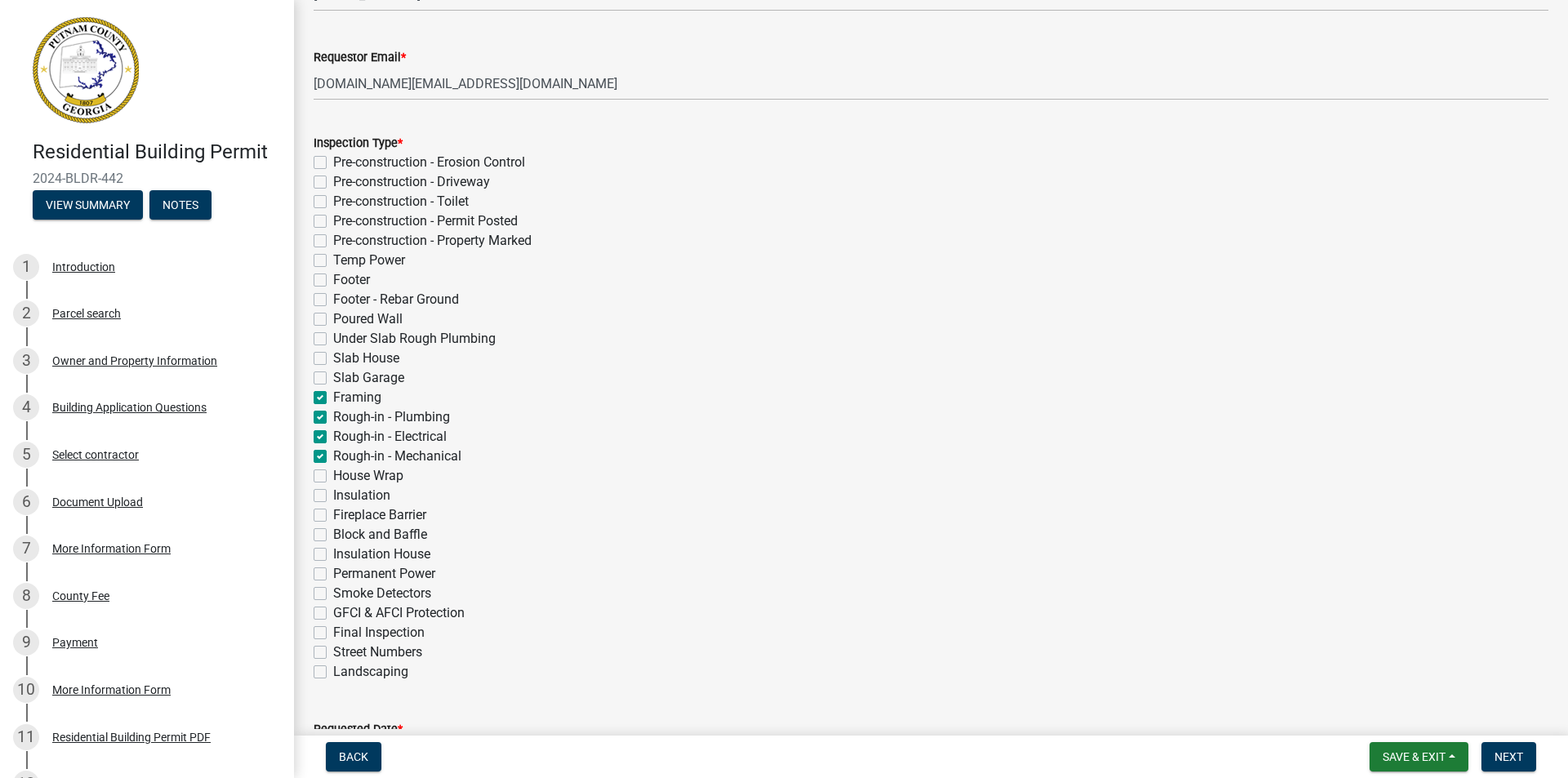
checkbox input "false"
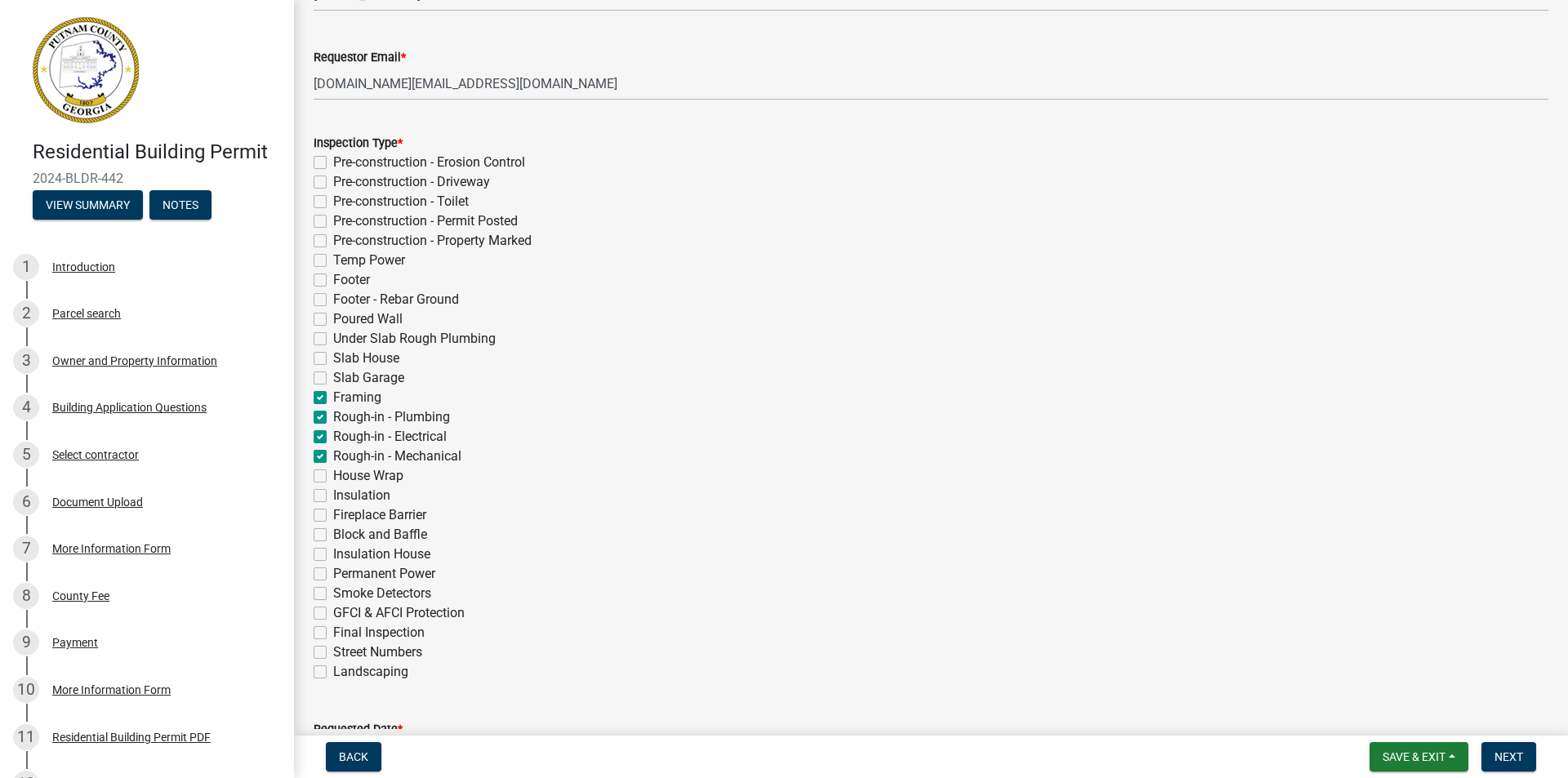
checkbox input "false"
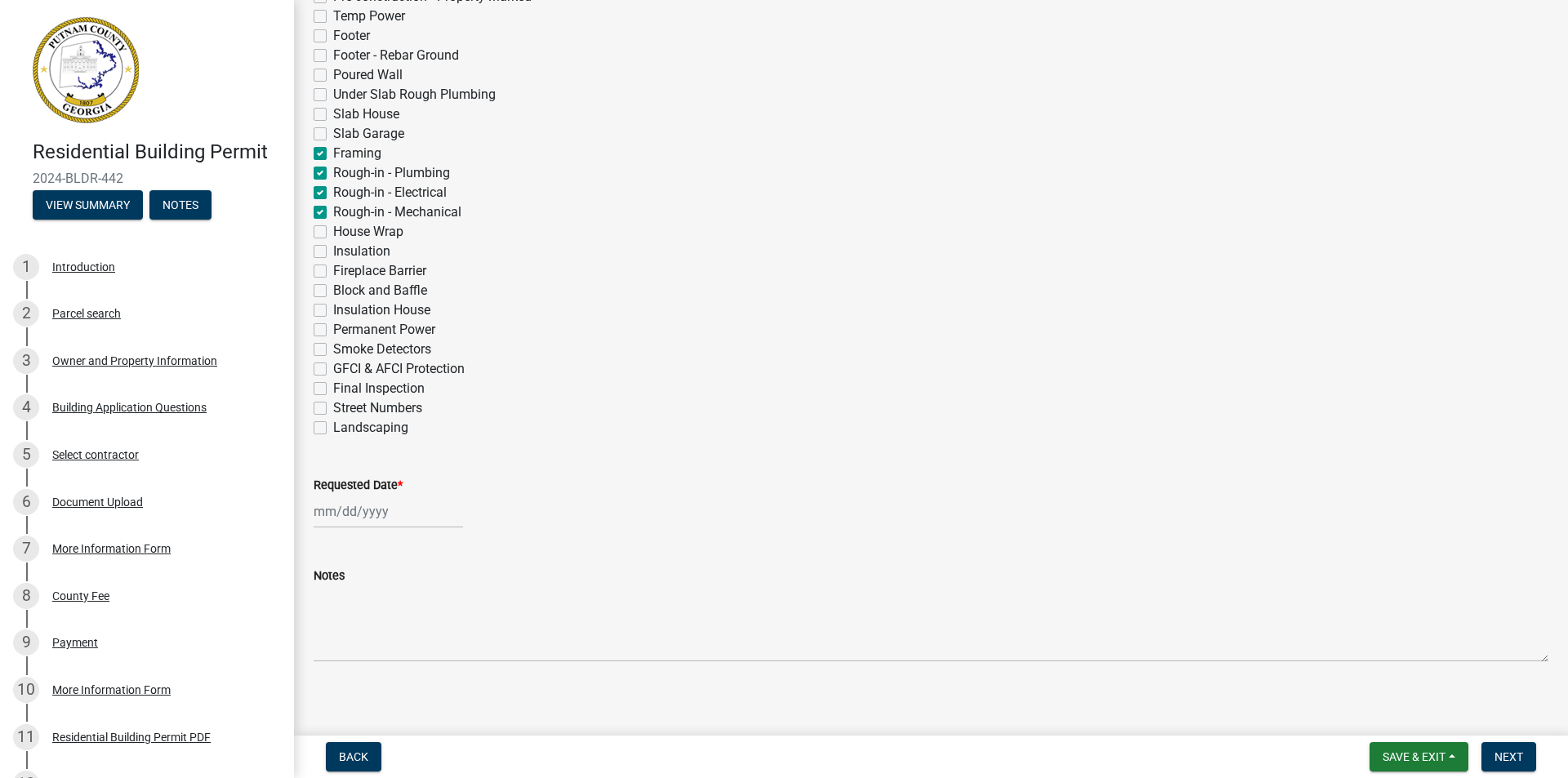
scroll to position [490, 0]
click at [354, 511] on div at bounding box center [388, 510] width 149 height 33
select select "9"
select select "2025"
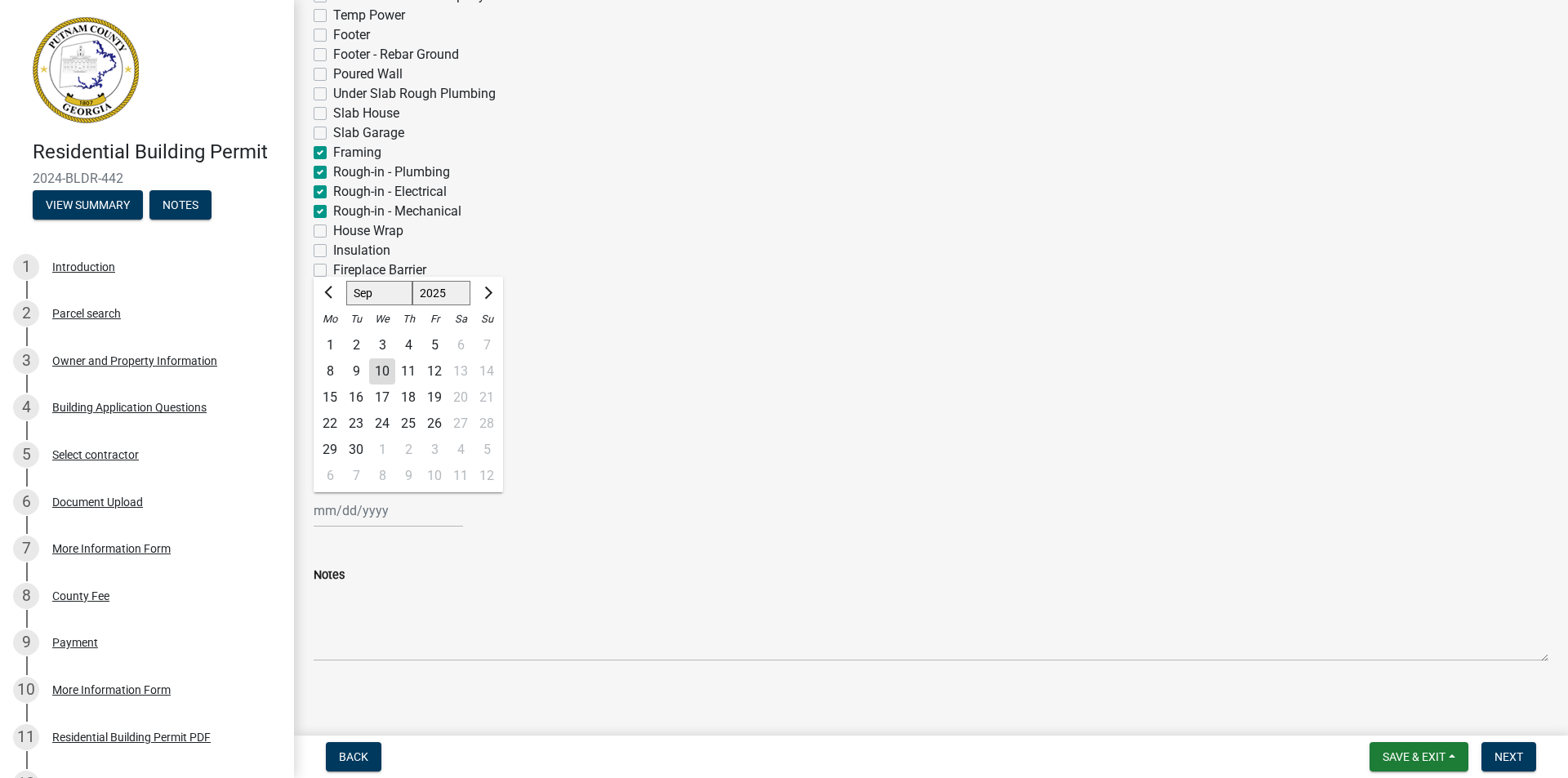
click at [380, 372] on div "10" at bounding box center [382, 371] width 26 height 26
type input "[DATE]"
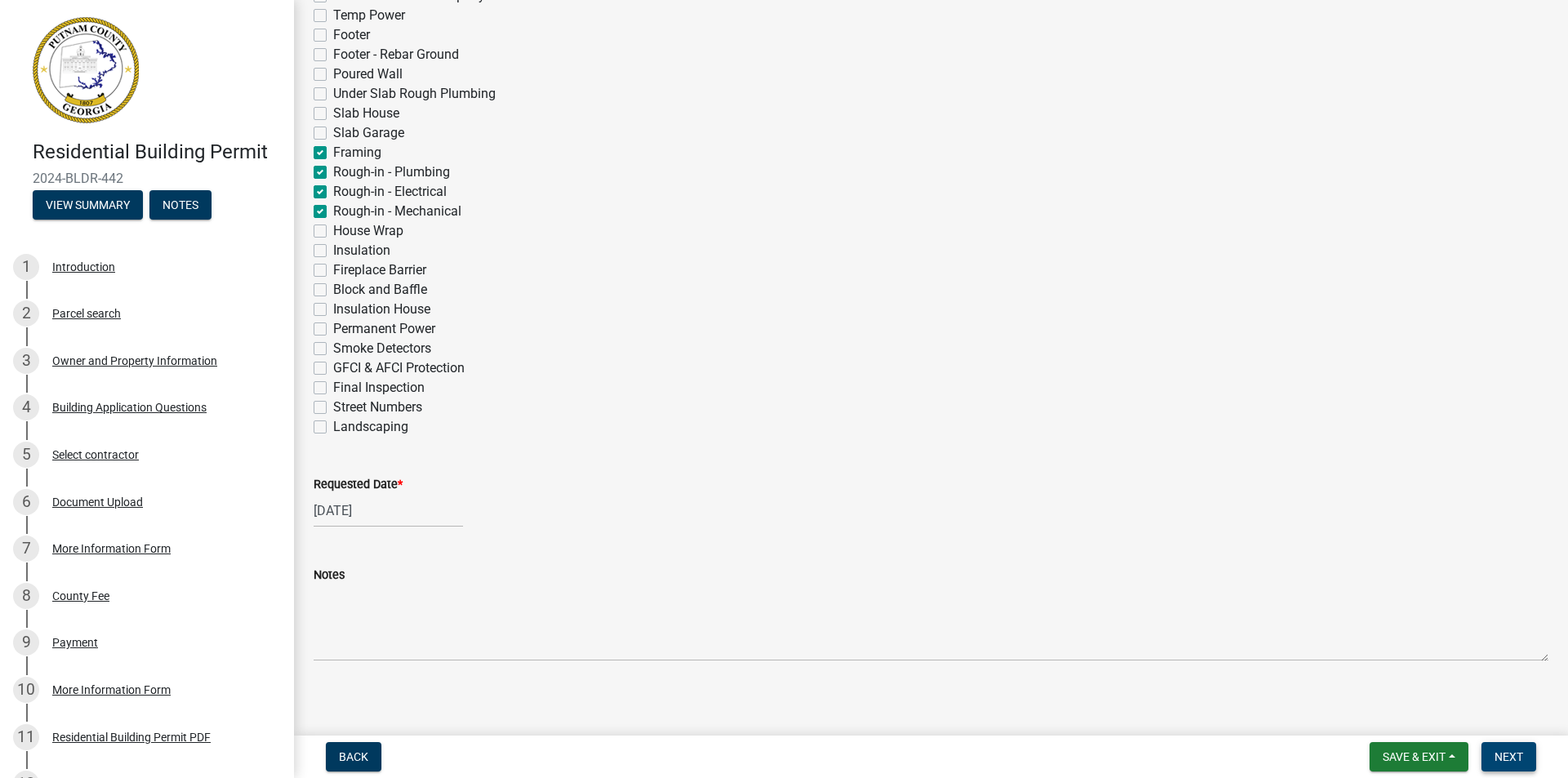
click at [1517, 759] on span "Next" at bounding box center [1509, 757] width 29 height 13
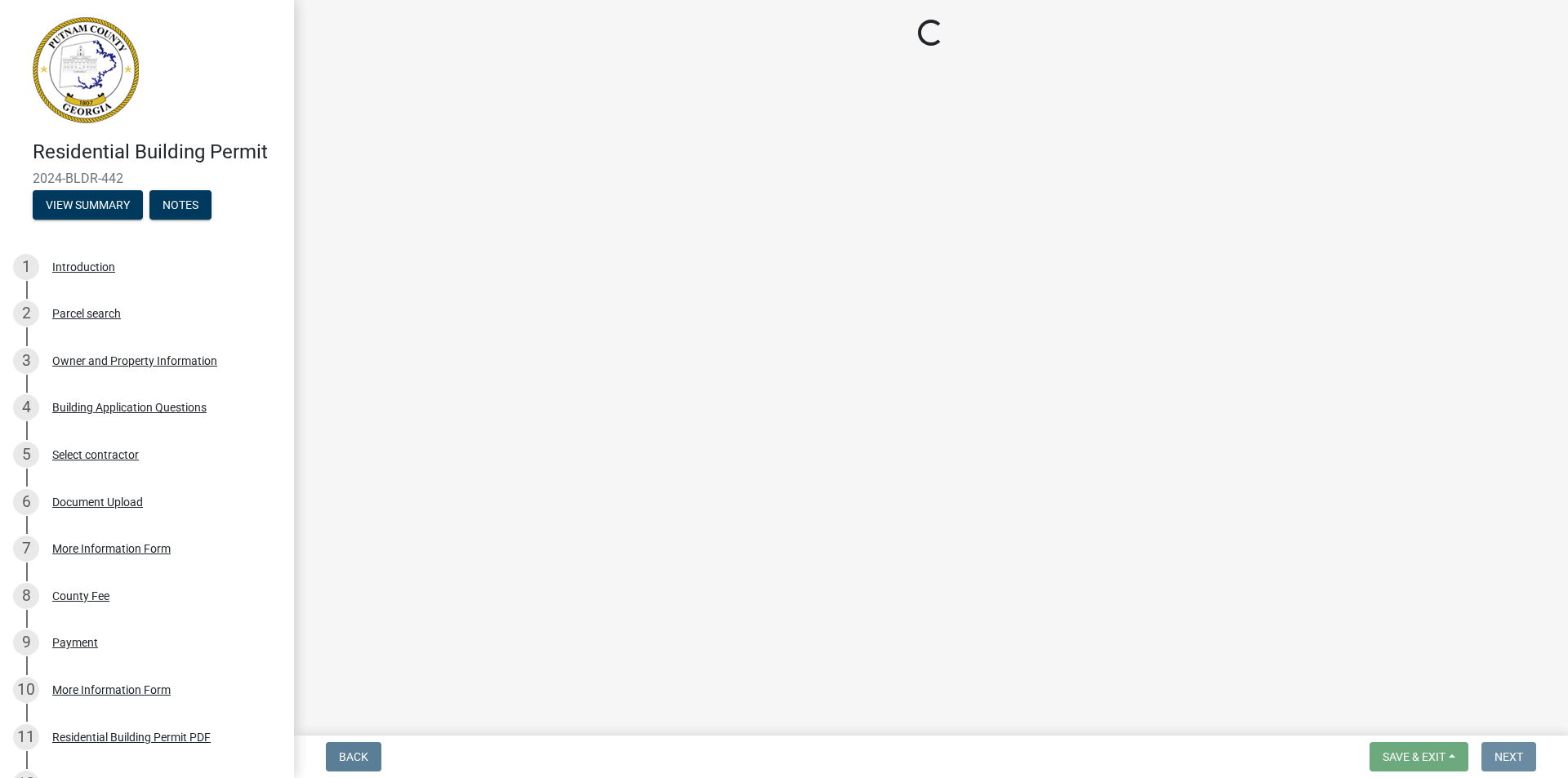
scroll to position [0, 0]
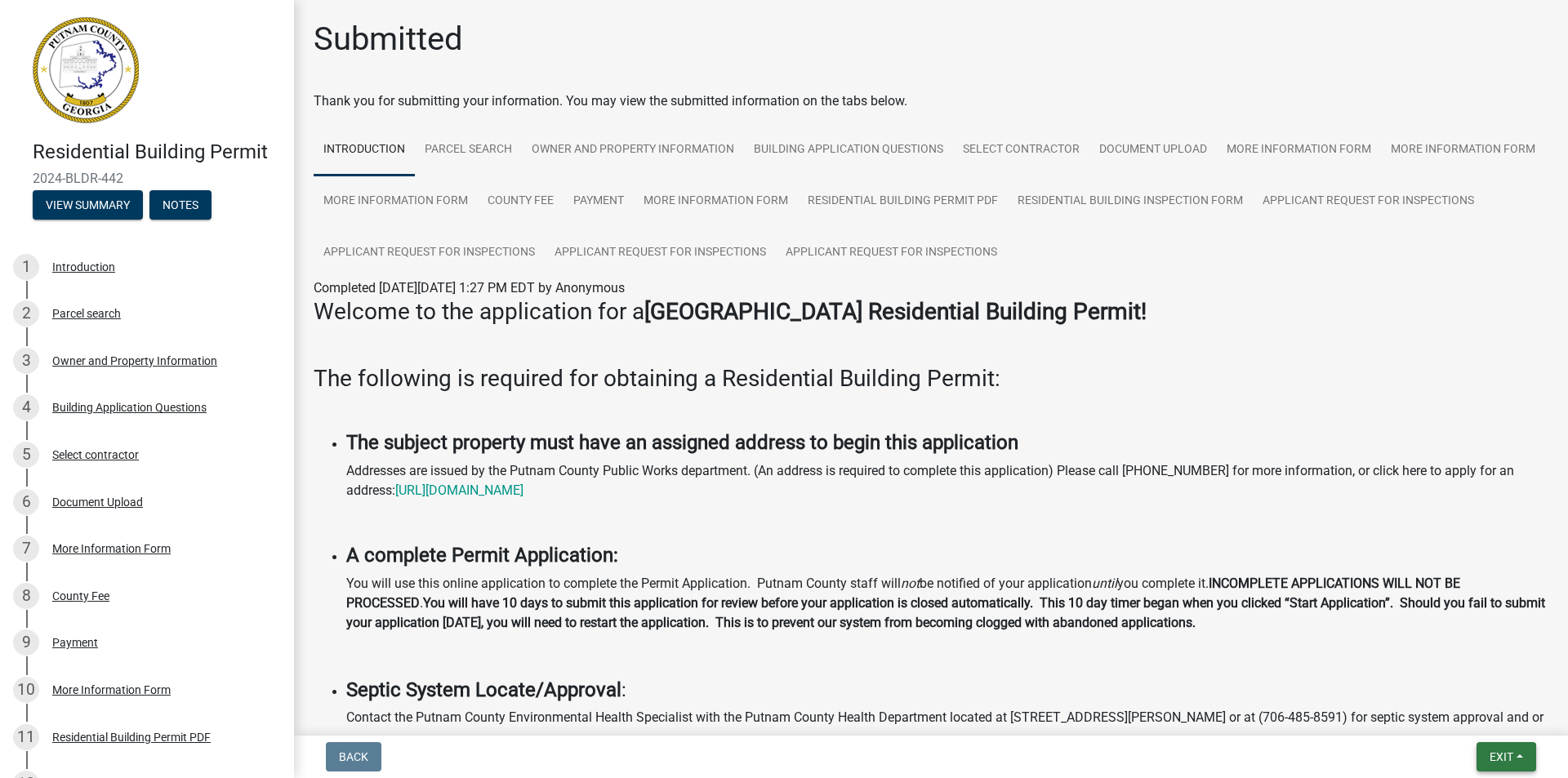
click at [1513, 754] on span "Exit" at bounding box center [1502, 757] width 24 height 13
click at [1457, 712] on button "Save & Exit" at bounding box center [1471, 714] width 131 height 40
